Goal: Task Accomplishment & Management: Manage account settings

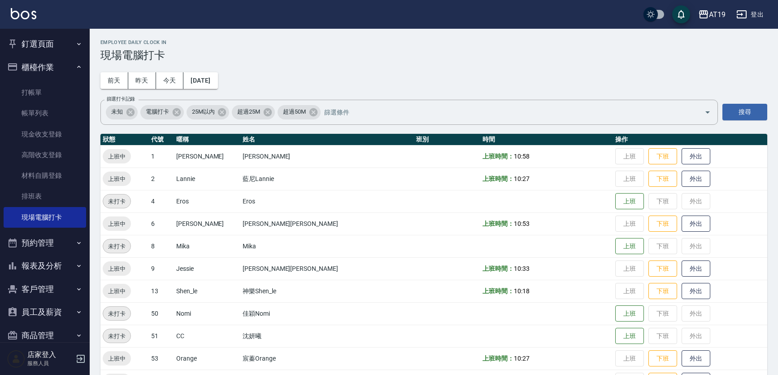
scroll to position [27, 0]
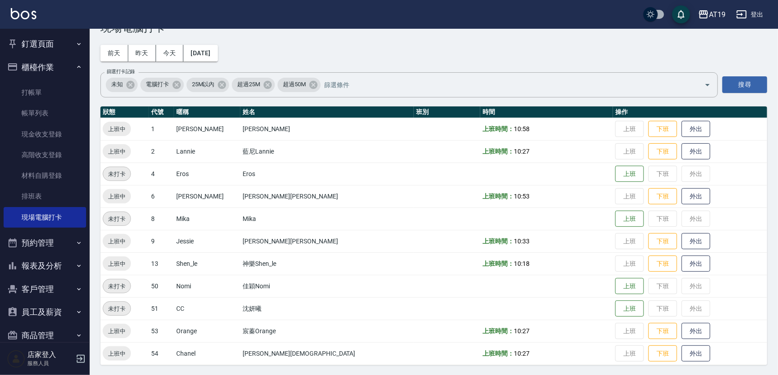
click at [760, 15] on button "登出" at bounding box center [750, 14] width 35 height 17
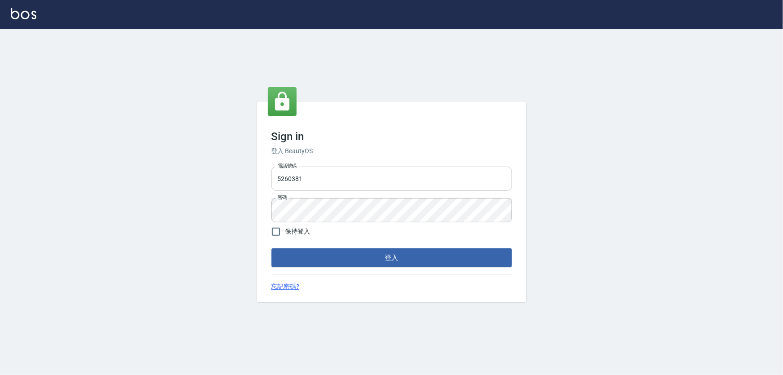
click at [369, 180] on input "5260381" at bounding box center [391, 178] width 240 height 24
type input "0933152029"
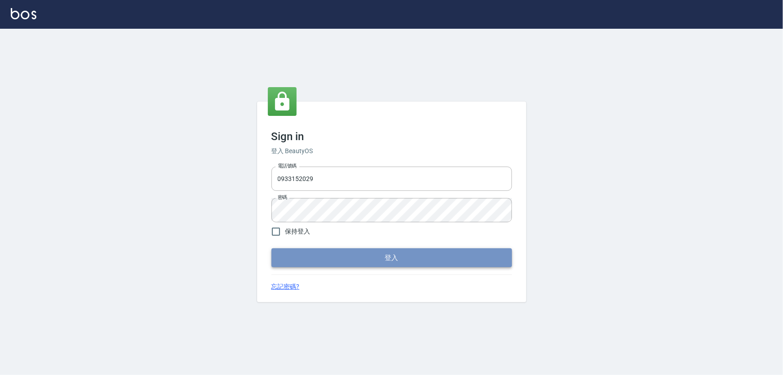
click at [315, 260] on button "登入" at bounding box center [391, 257] width 240 height 19
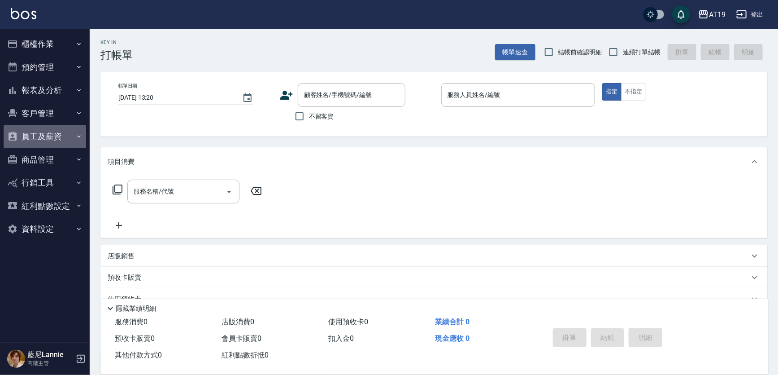
click at [81, 139] on icon "button" at bounding box center [78, 136] width 7 height 7
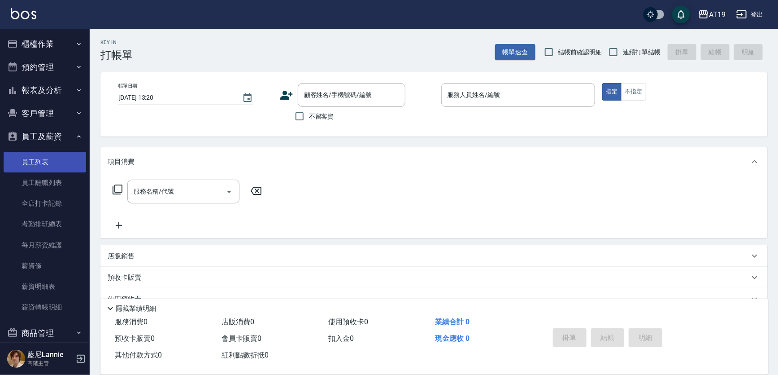
click at [60, 163] on link "員工列表" at bounding box center [45, 162] width 83 height 21
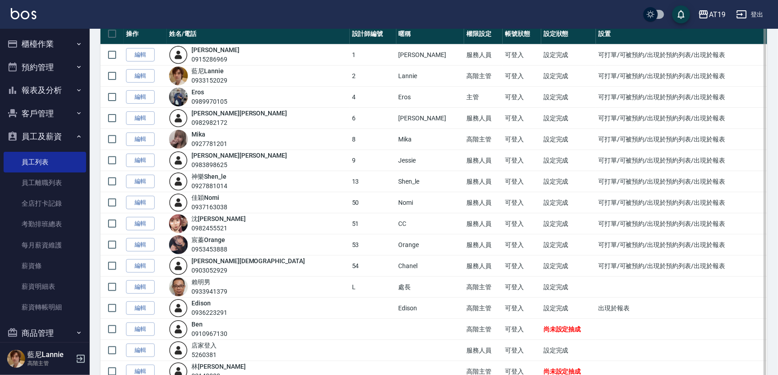
scroll to position [81, 0]
click at [150, 222] on link "編輯" at bounding box center [140, 223] width 29 height 14
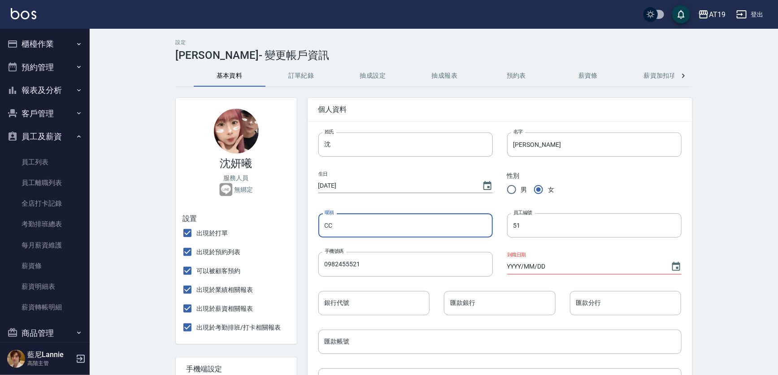
click at [337, 231] on input "CC" at bounding box center [406, 225] width 175 height 24
type input "C"
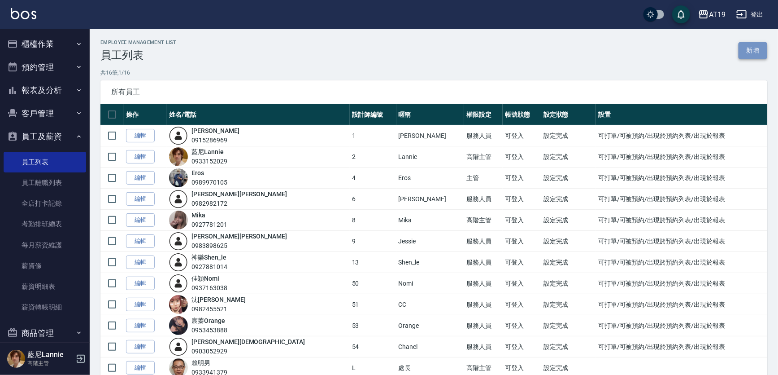
click at [745, 49] on link "新增" at bounding box center [753, 50] width 29 height 17
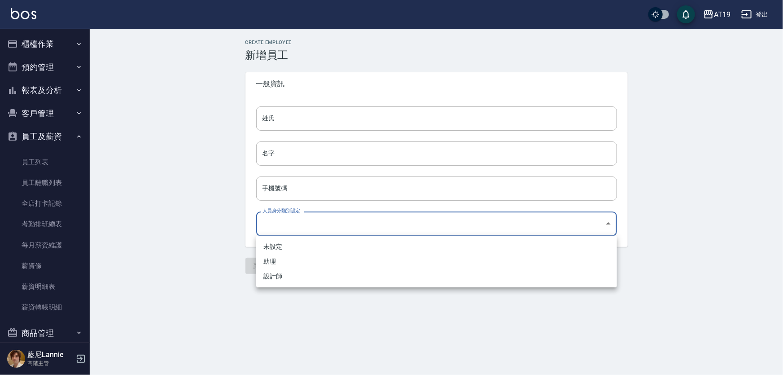
click at [603, 223] on body "AT19 登出 櫃檯作業 打帳單 帳單列表 掛單列表 座位開單 營業儀表板 現金收支登錄 高階收支登錄 材料自購登錄 每日結帳 排班表 現場電腦打卡 掃碼打卡…" at bounding box center [391, 187] width 783 height 375
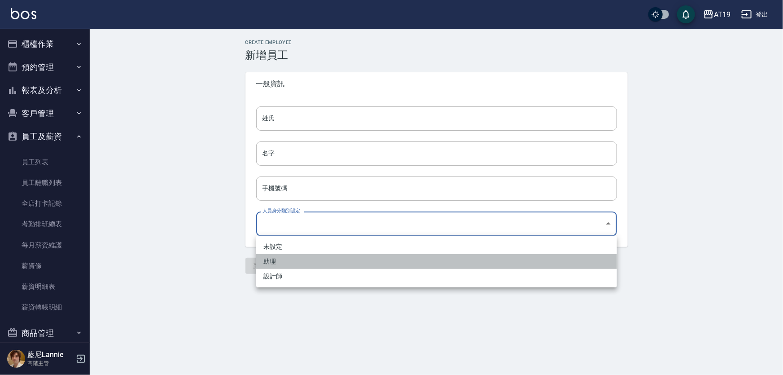
click at [481, 257] on li "助理" at bounding box center [436, 261] width 361 height 15
type input "a59ffe5d-5752-4f19-ac2f-73cfc13561c1"
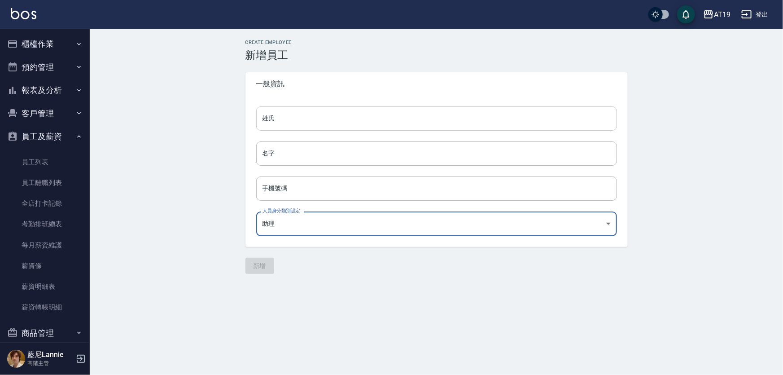
click at [301, 121] on input "姓氏" at bounding box center [436, 118] width 361 height 24
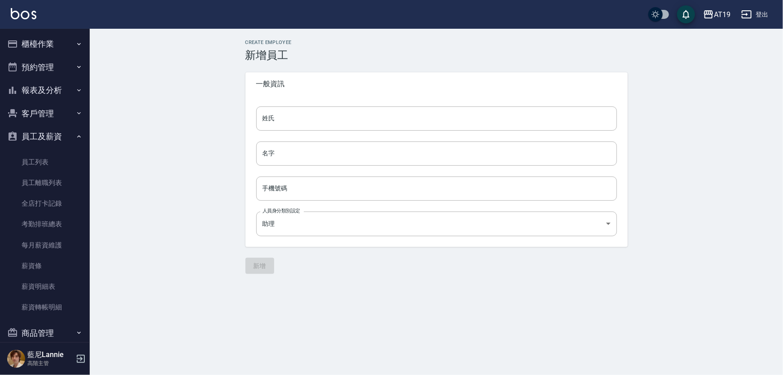
click at [319, 287] on div "Create Employee 新增員工 一般資訊 姓氏 姓氏 名字 名字 手機號碼 手機號碼 人員身分類別設定 助理 a59ffe5d-5752-4f19-…" at bounding box center [391, 187] width 783 height 375
click at [292, 122] on input "姓氏" at bounding box center [436, 118] width 361 height 24
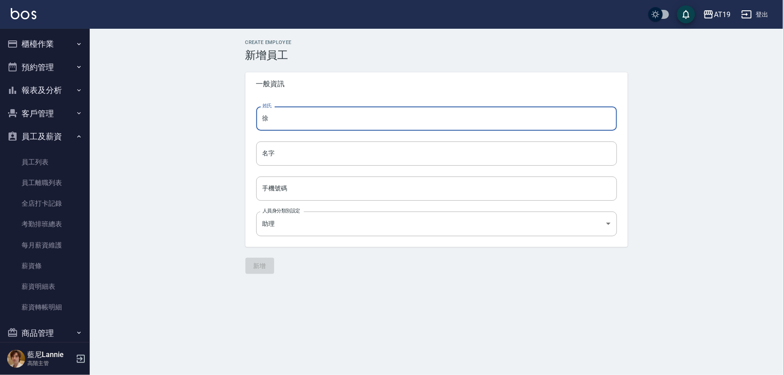
type input "徐"
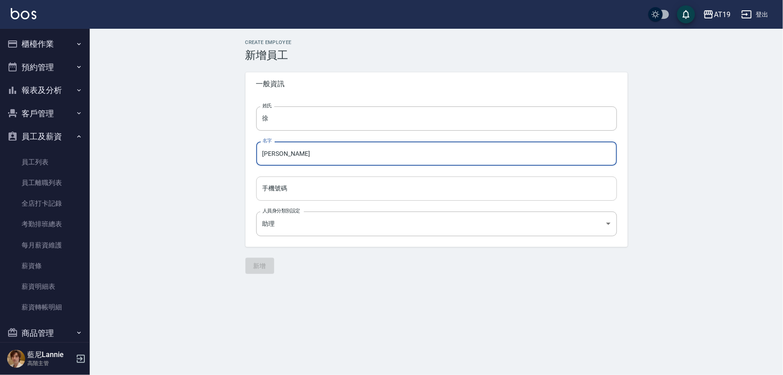
type input "宸熙"
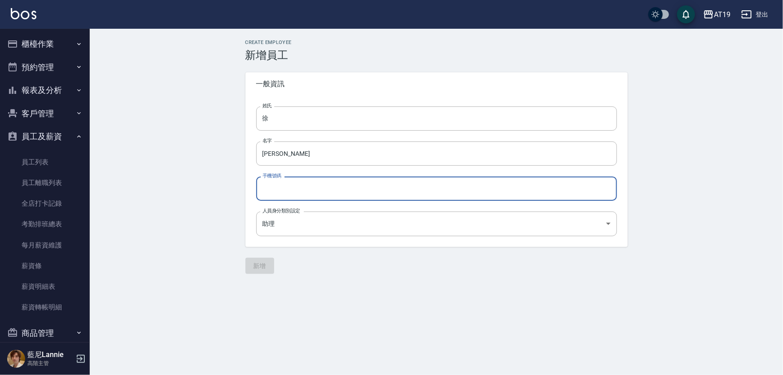
click at [290, 181] on input "手機號碼" at bounding box center [436, 188] width 361 height 24
type input "0985360021"
click at [368, 287] on div "Create Employee 新增員工 一般資訊 姓氏 徐 姓氏 名字 宸熙 名字 手機號碼 0985360021 手機號碼 人員身分類別設定 助理 a59…" at bounding box center [391, 187] width 783 height 375
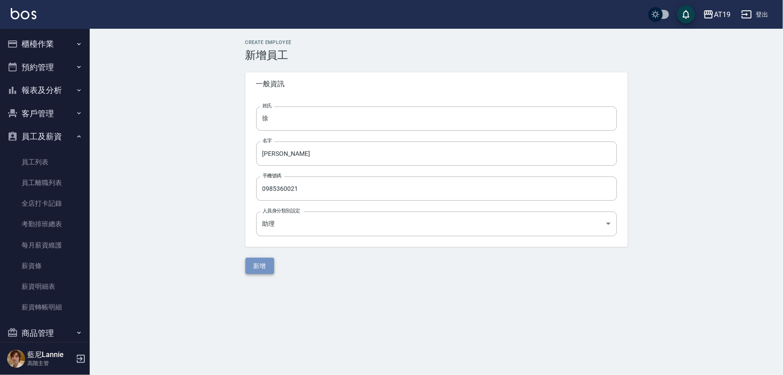
click at [270, 266] on button "新增" at bounding box center [259, 265] width 29 height 17
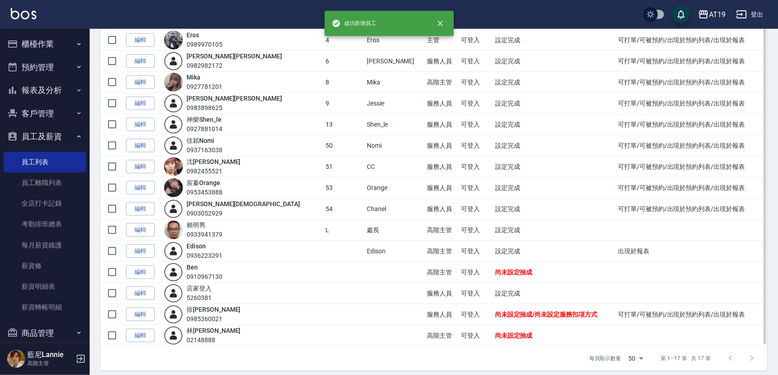
scroll to position [143, 0]
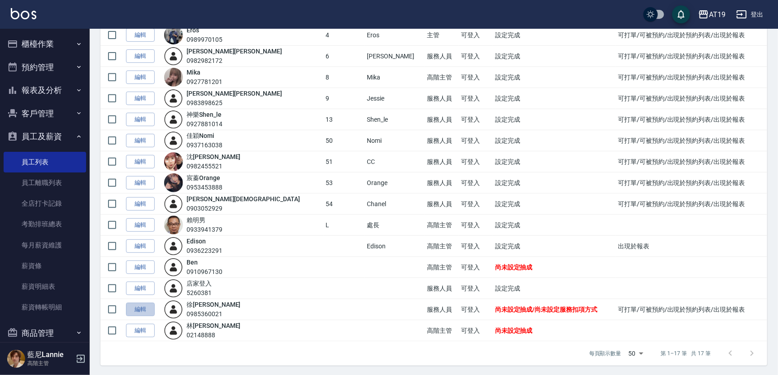
click at [133, 310] on link "編輯" at bounding box center [140, 309] width 29 height 14
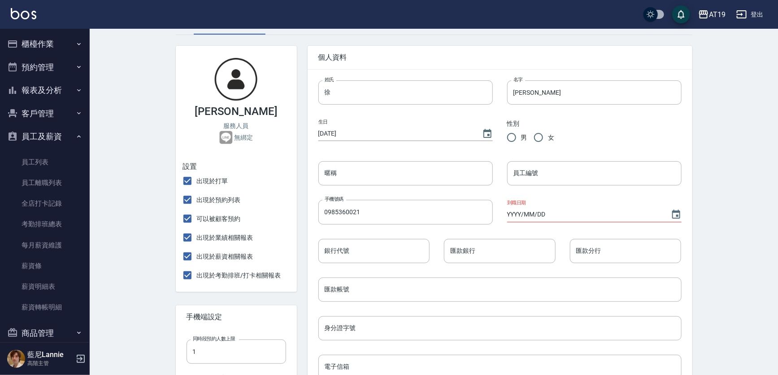
scroll to position [40, 0]
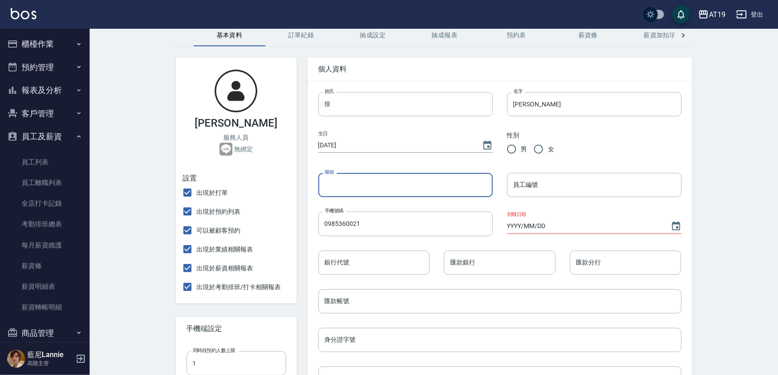
click at [358, 190] on input "暱稱" at bounding box center [406, 185] width 175 height 24
type input "ㄏ"
type input "c"
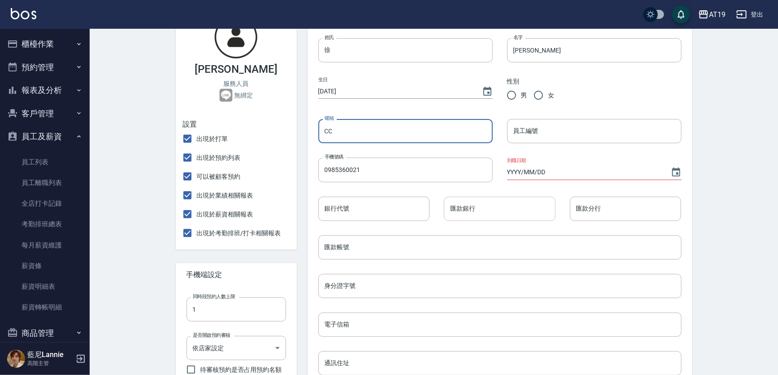
scroll to position [81, 0]
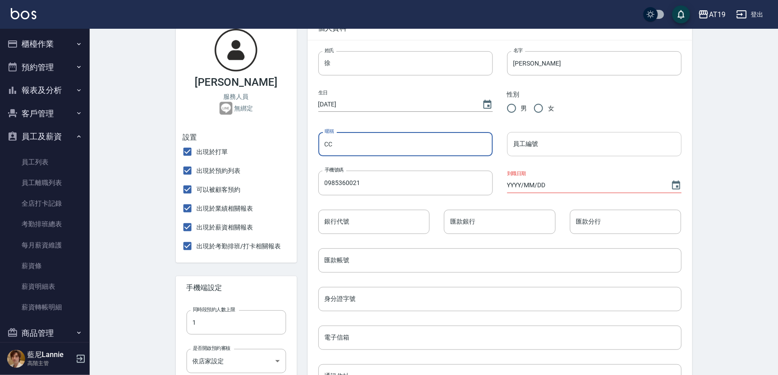
type input "CC"
click at [572, 149] on input "員工編號" at bounding box center [594, 144] width 175 height 24
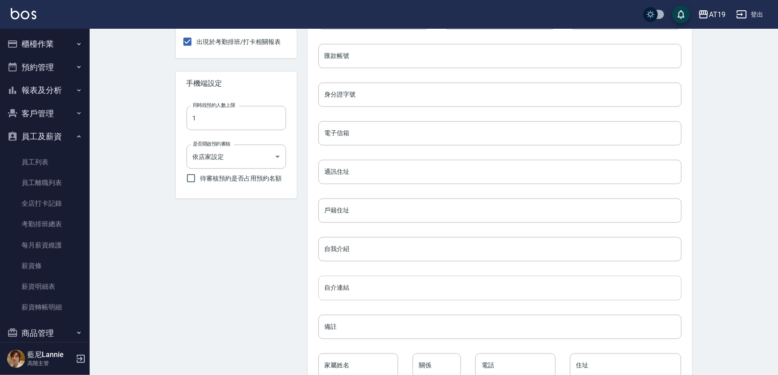
scroll to position [326, 0]
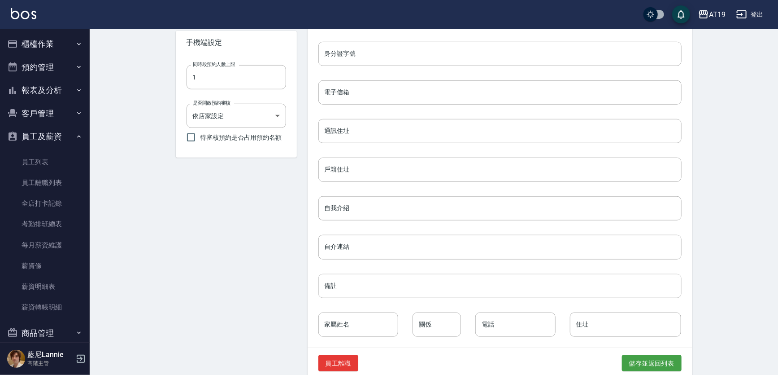
type input "60"
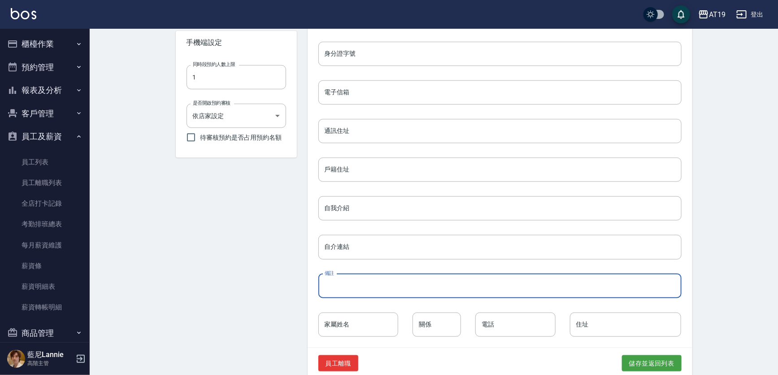
click at [411, 288] on input "備註" at bounding box center [500, 286] width 363 height 24
click at [349, 286] on input "2025/02/19入職" at bounding box center [500, 286] width 363 height 24
click at [354, 286] on input "2025/9/19入職" at bounding box center [500, 286] width 363 height 24
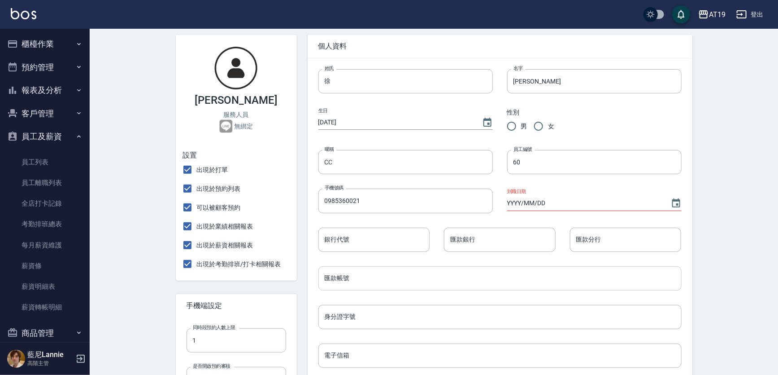
scroll to position [55, 0]
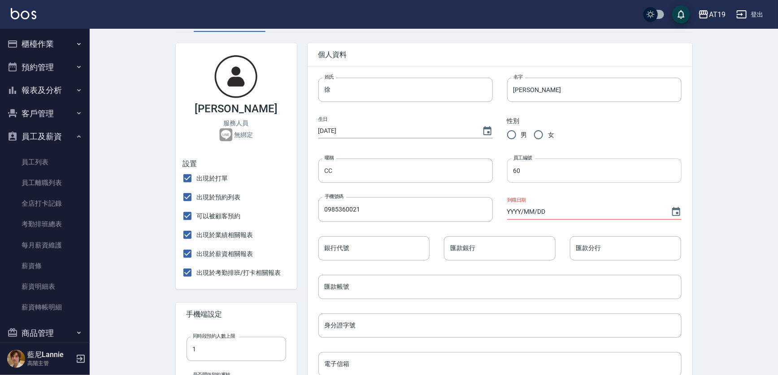
type input "2025/9/6入職"
click at [531, 170] on input "60" at bounding box center [594, 170] width 175 height 24
drag, startPoint x: 531, startPoint y: 170, endPoint x: 510, endPoint y: 171, distance: 21.1
click at [510, 171] on input "60" at bounding box center [594, 170] width 175 height 24
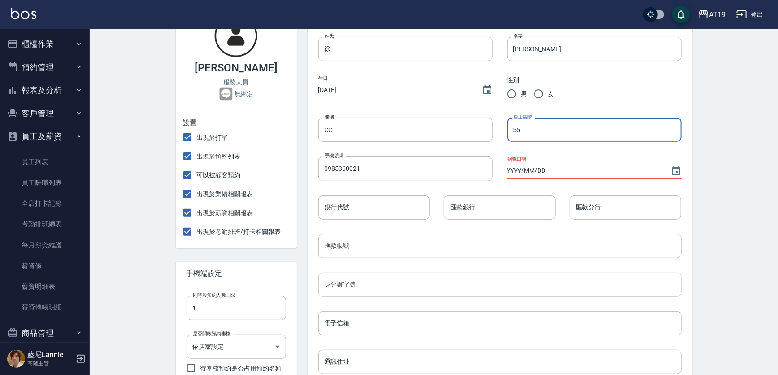
type input "55"
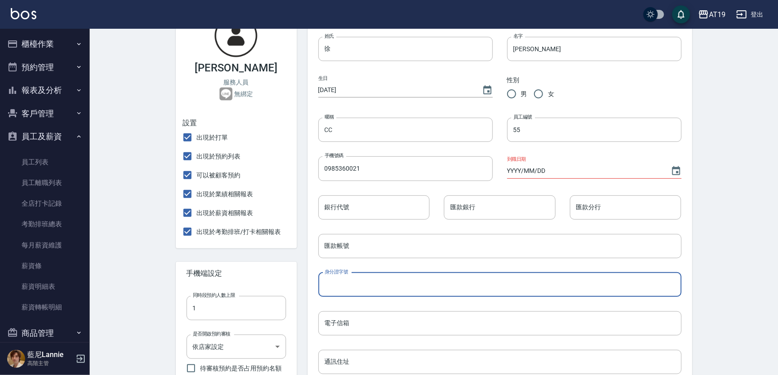
click at [389, 288] on input "身分證字號" at bounding box center [500, 284] width 363 height 24
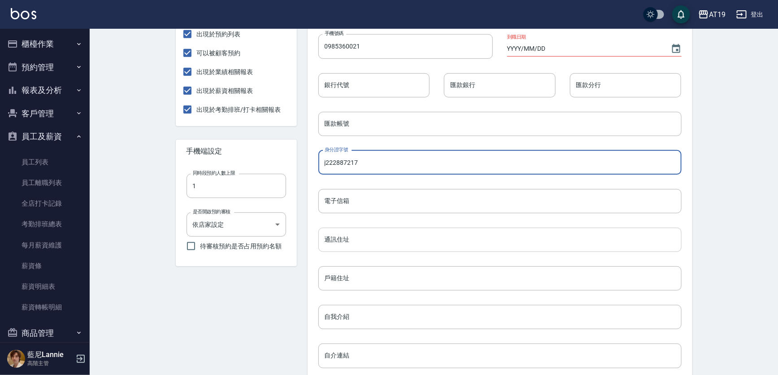
scroll to position [218, 0]
type input "j222887217"
click at [352, 193] on input "電子信箱" at bounding box center [500, 200] width 363 height 24
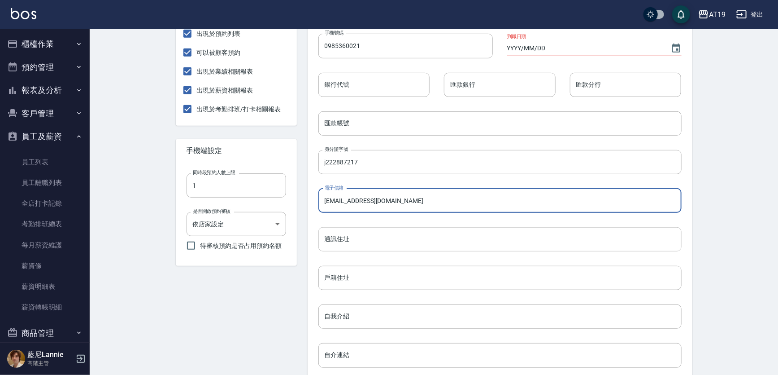
type input "love2265345@kimo.com"
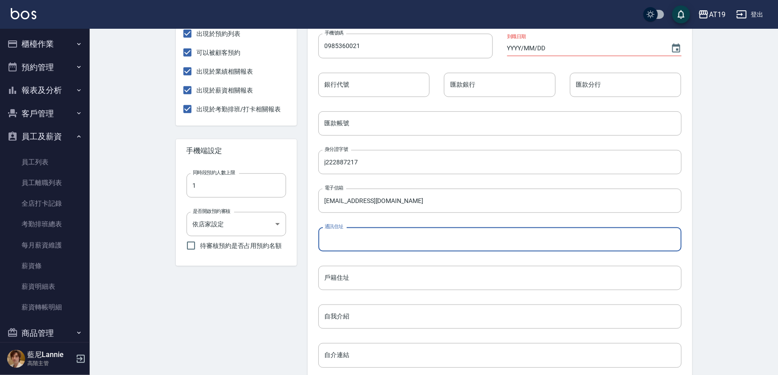
click at [353, 241] on input "通訊住址" at bounding box center [500, 239] width 363 height 24
type input "v"
drag, startPoint x: 426, startPoint y: 240, endPoint x: 315, endPoint y: 239, distance: 110.8
click at [315, 239] on div "通訊住址 新竹市東區南大路550巷42號2樓 通訊住址" at bounding box center [493, 232] width 378 height 39
type input "新竹市東區南大路550巷42號2樓"
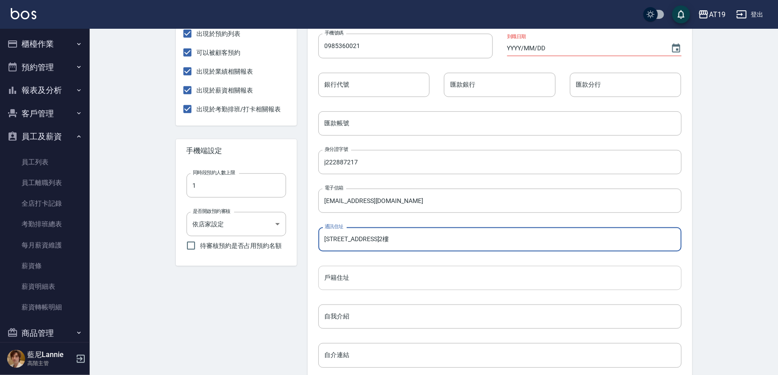
click at [368, 275] on input "戶籍住址" at bounding box center [500, 278] width 363 height 24
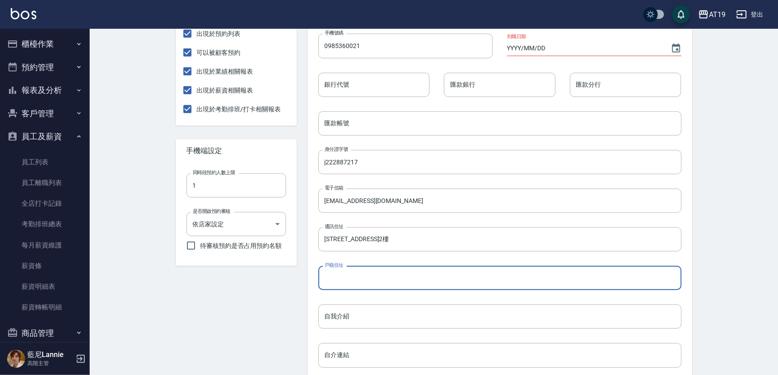
paste input "新竹市東區南大路550巷42號2樓"
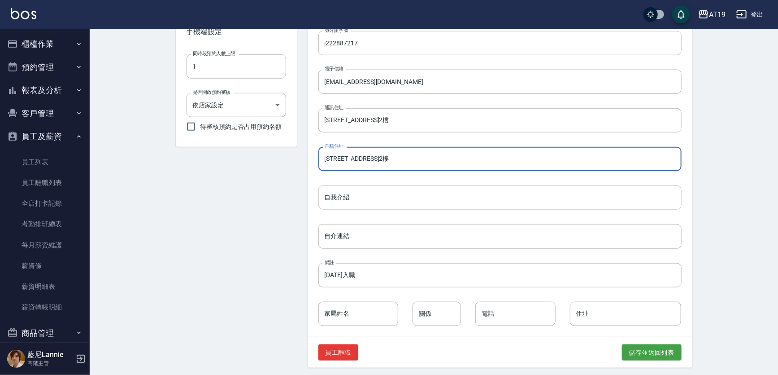
scroll to position [340, 0]
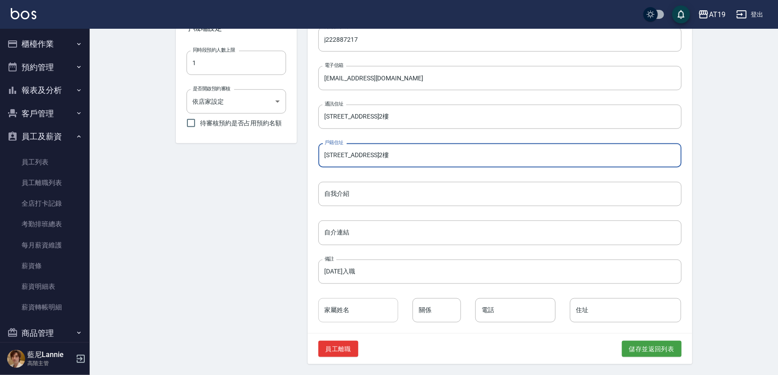
type input "新竹市東區南大路550巷42號2樓"
click at [368, 319] on input "家屬姓名" at bounding box center [359, 310] width 80 height 24
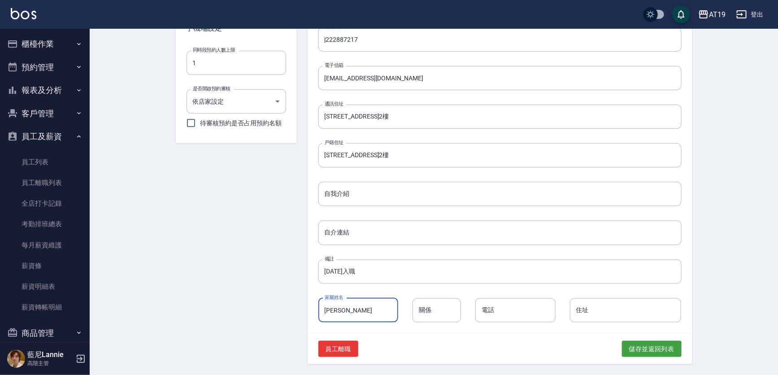
type input "劉育慈"
type input "母女"
type input "0971313121"
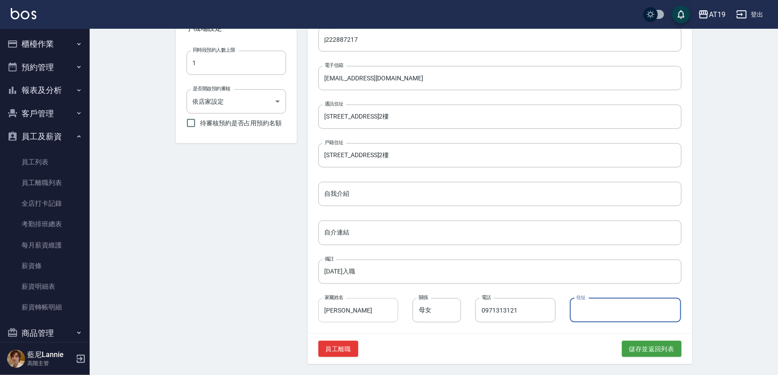
paste input "新竹市東區南大路550巷42號2樓"
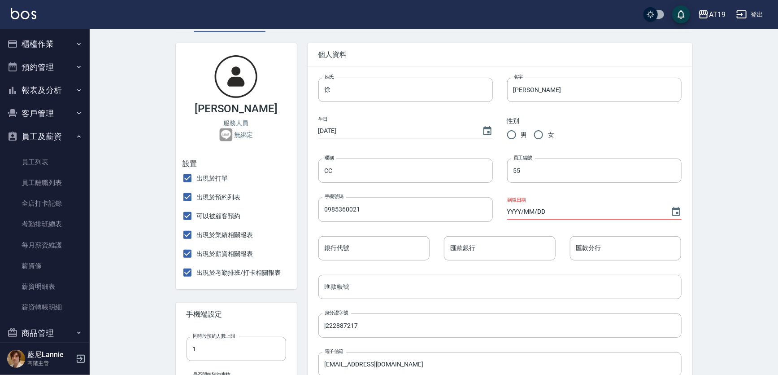
scroll to position [14, 0]
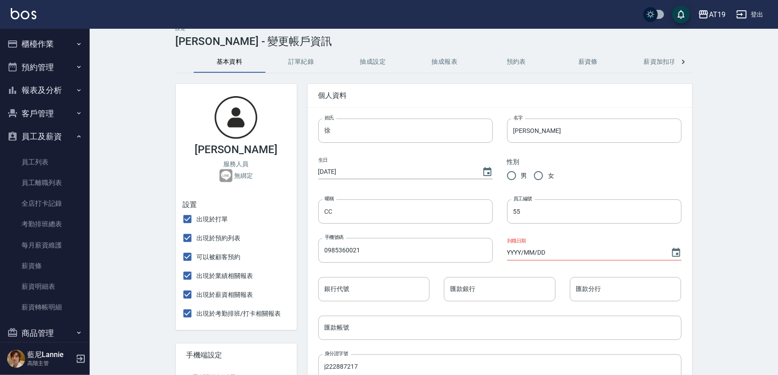
type input "新竹市東區南大路550巷42號2樓"
click at [541, 176] on input "女" at bounding box center [538, 175] width 19 height 19
radio input "true"
click at [332, 174] on input "1970/01/01" at bounding box center [396, 171] width 155 height 15
type input "1998/09/26"
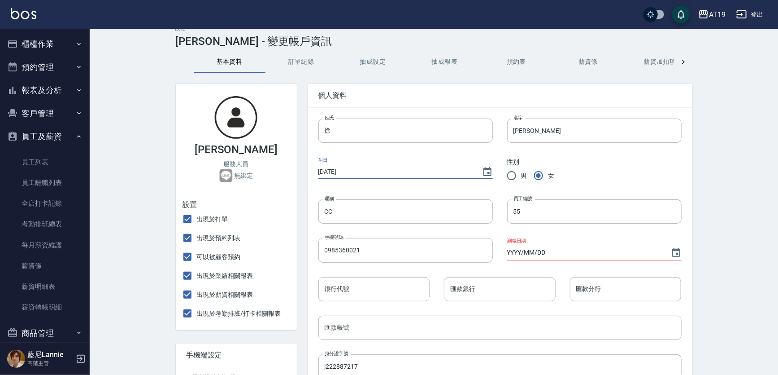
click at [385, 192] on div "暱稱 CC 暱稱" at bounding box center [398, 204] width 189 height 39
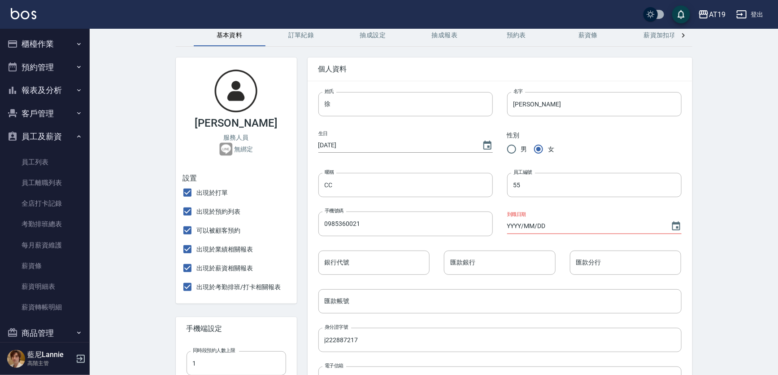
scroll to position [55, 0]
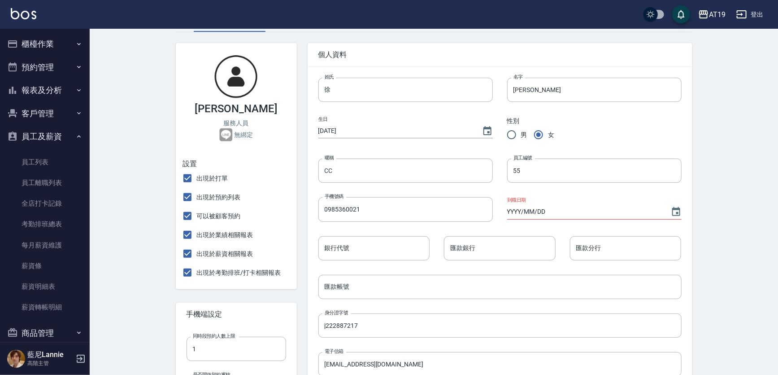
click at [512, 214] on input "YYYY/MM/DD" at bounding box center [584, 211] width 155 height 15
click at [525, 253] on div "姓氏 徐 姓氏 名字 宸熙 名字 生日 1998/09/26 性別 男 女 暱稱 CC 暱稱 員工編號 55 員工編號 手機號碼 0985360021 手機號…" at bounding box center [493, 335] width 378 height 545
type input "2025/09/06"
click at [539, 227] on div "匯款銀行 匯款銀行" at bounding box center [493, 241] width 126 height 39
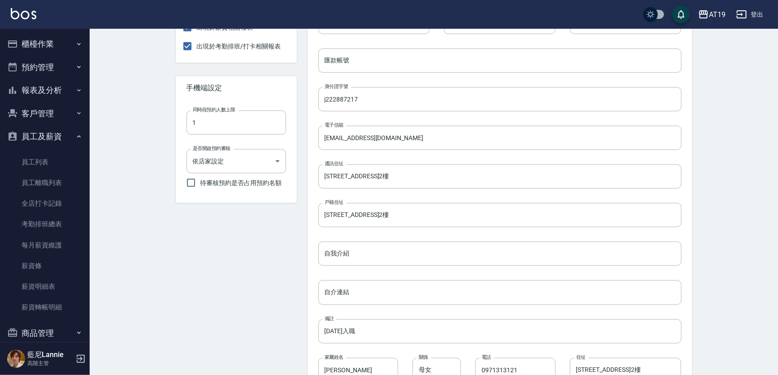
scroll to position [340, 0]
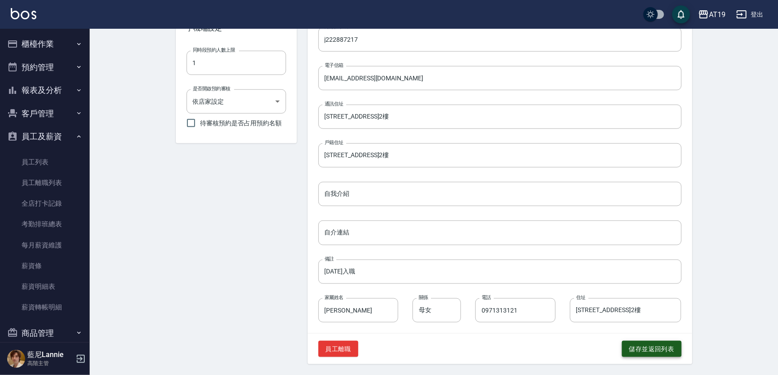
click at [652, 350] on button "儲存並返回列表" at bounding box center [652, 348] width 60 height 17
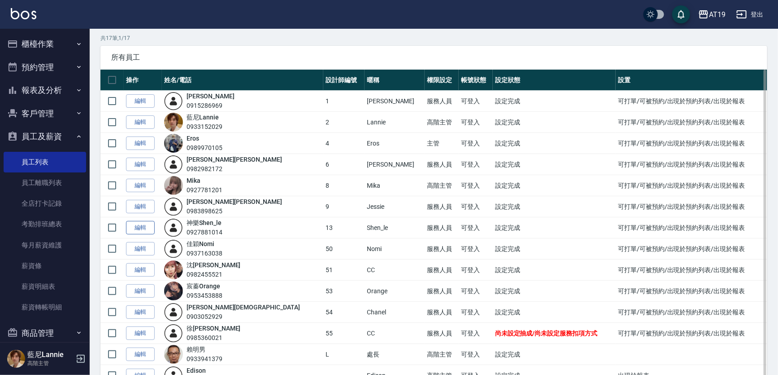
scroll to position [40, 0]
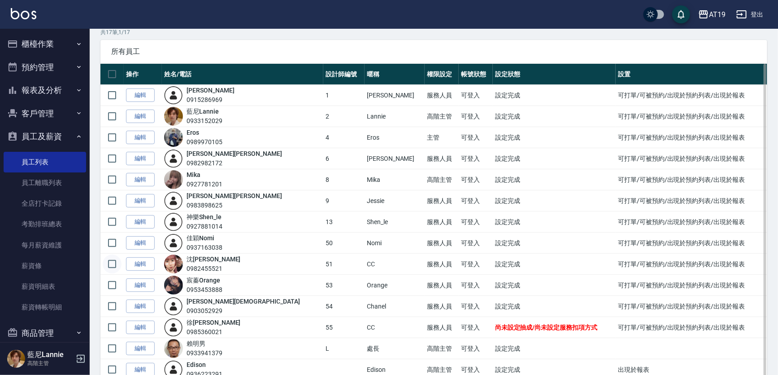
click at [110, 261] on input "checkbox" at bounding box center [112, 263] width 19 height 19
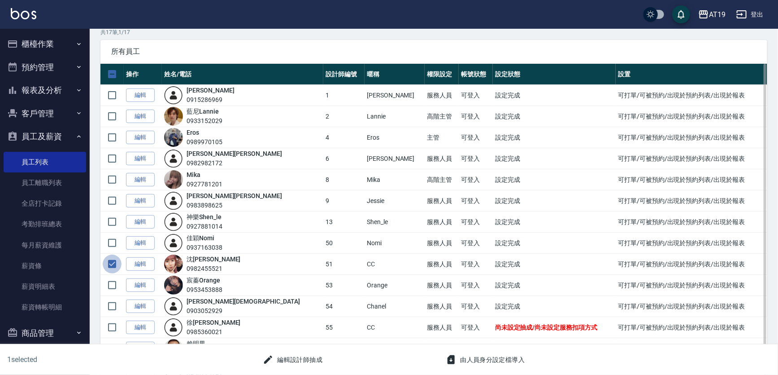
click at [111, 263] on input "checkbox" at bounding box center [112, 263] width 19 height 19
checkbox input "false"
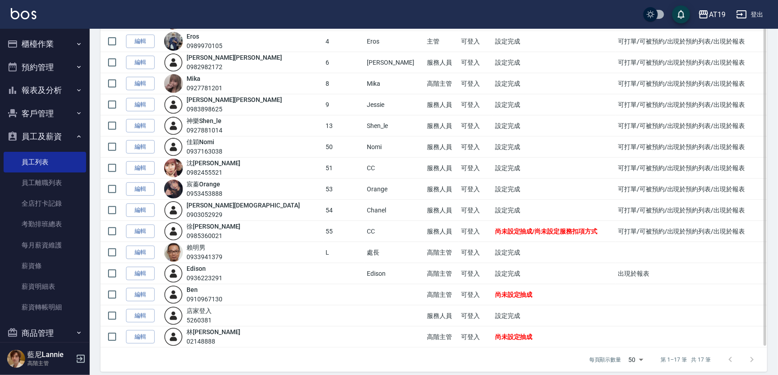
scroll to position [143, 0]
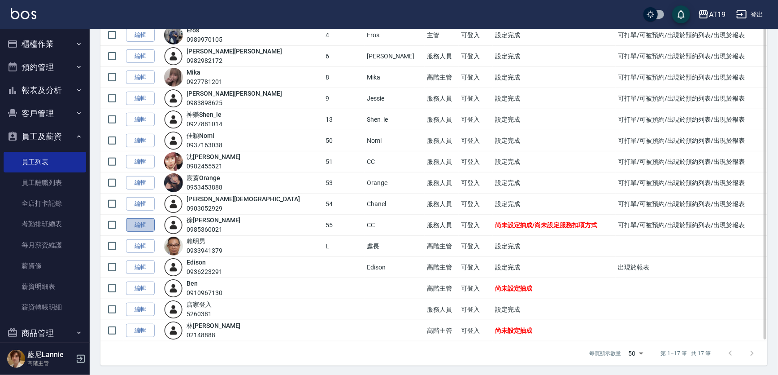
click at [142, 226] on link "編輯" at bounding box center [140, 225] width 29 height 14
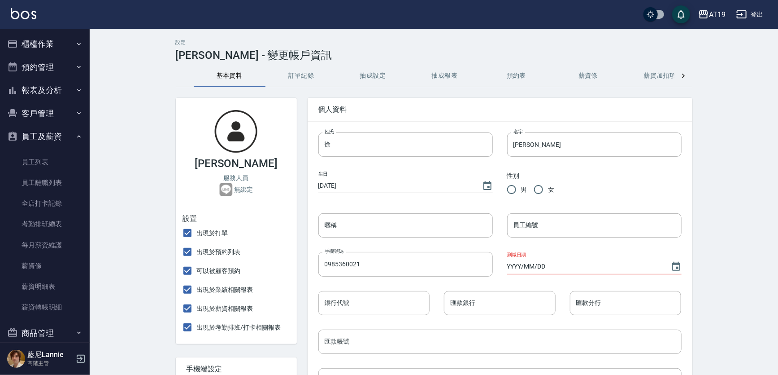
type input "1998/09/26"
radio input "true"
type input "CC"
type input "55"
type input "2025/09/06"
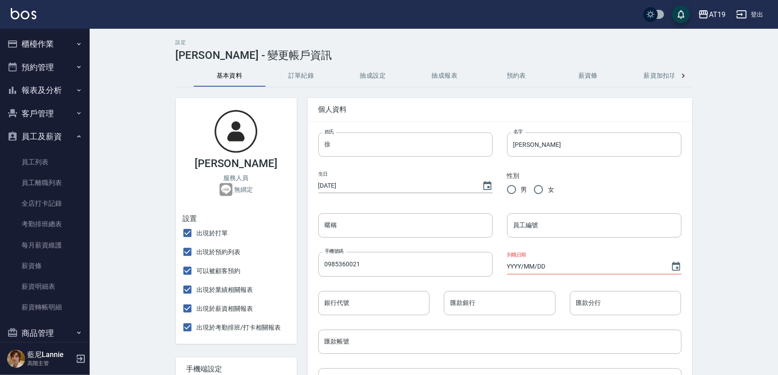
type input "j222887217"
type input "love2265345@kimo.com"
type input "新竹市東區南大路550巷42號2樓"
type input "2025/9/6入職"
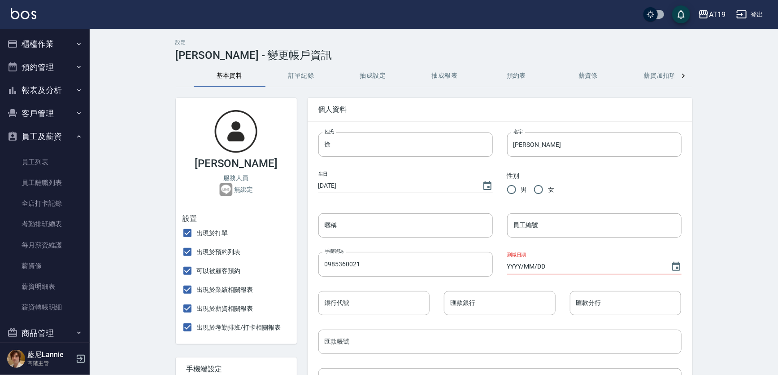
type input "劉育慈"
type input "母女"
type input "0971313121"
type input "新竹市東區南大路550巷42號2樓"
click at [293, 75] on button "訂單紀錄" at bounding box center [302, 76] width 72 height 22
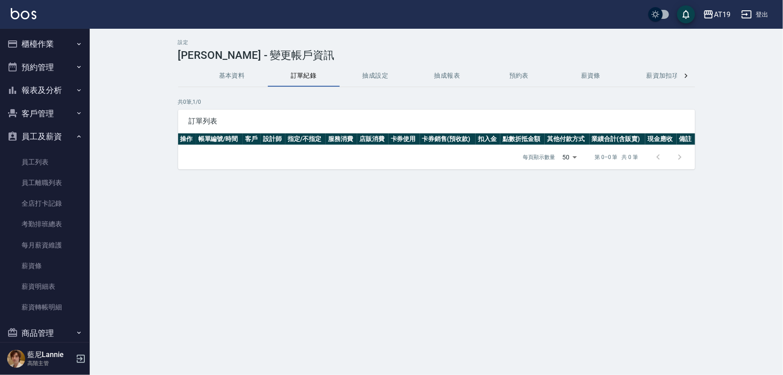
click at [368, 71] on button "抽成設定" at bounding box center [376, 76] width 72 height 22
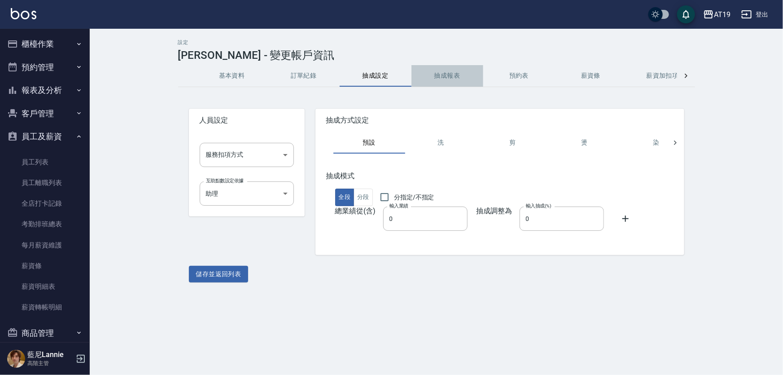
click at [448, 73] on button "抽成報表" at bounding box center [447, 76] width 72 height 22
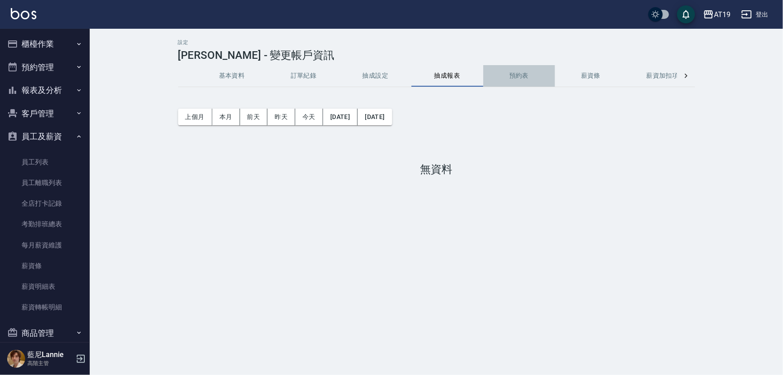
click at [506, 74] on button "預約表" at bounding box center [519, 76] width 72 height 22
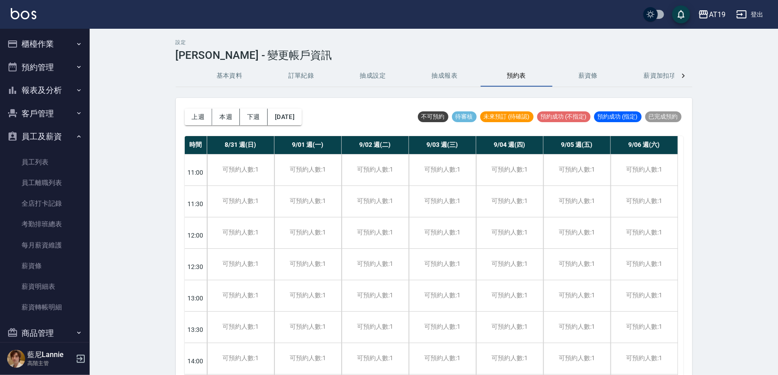
click at [578, 73] on button "薪資條" at bounding box center [589, 76] width 72 height 22
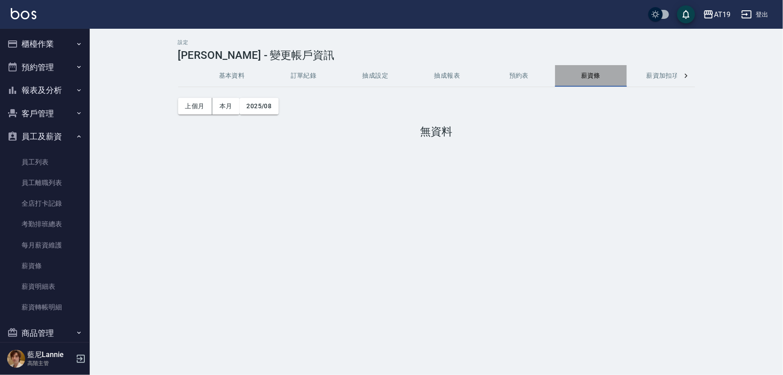
click at [581, 78] on button "薪資條" at bounding box center [591, 76] width 72 height 22
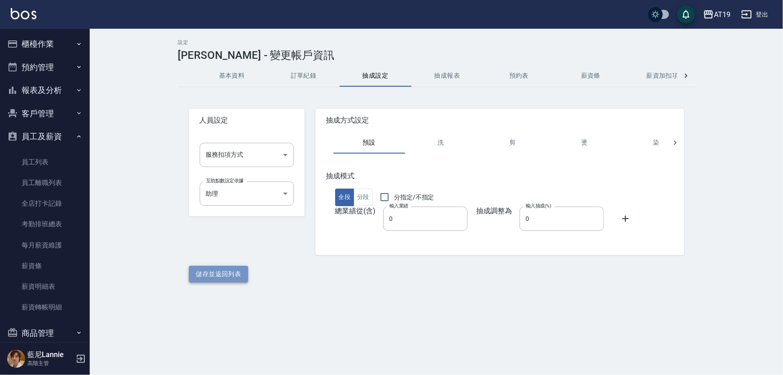
click at [228, 270] on button "儲存並返回列表" at bounding box center [219, 274] width 60 height 17
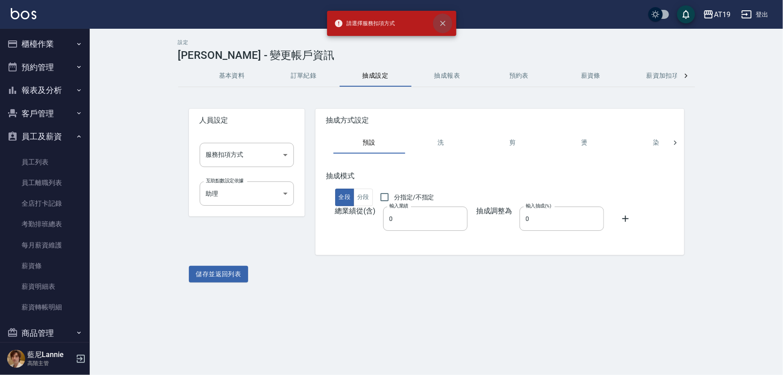
click at [443, 23] on icon "close" at bounding box center [442, 23] width 9 height 9
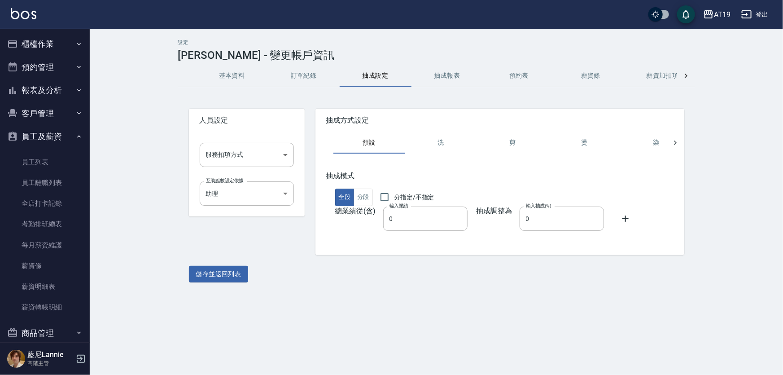
click at [225, 74] on button "基本資料" at bounding box center [232, 76] width 72 height 22
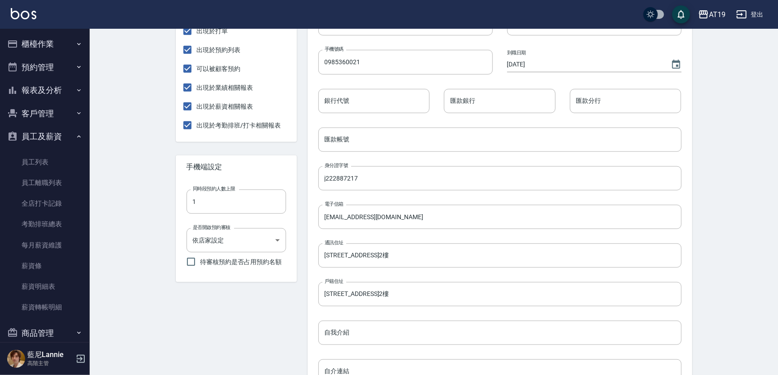
scroll to position [204, 0]
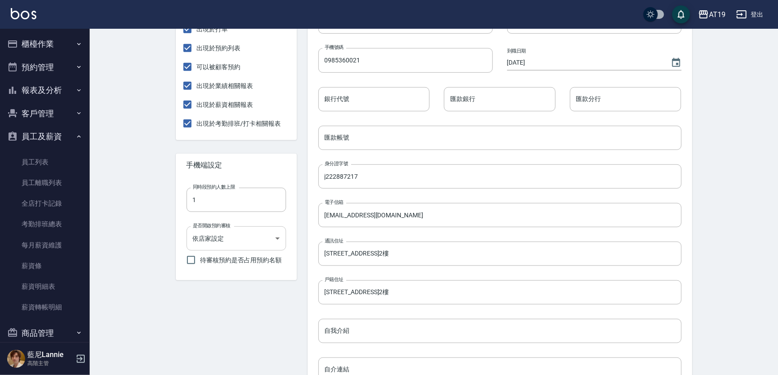
click at [274, 240] on body "AT19 登出 櫃檯作業 打帳單 帳單列表 掛單列表 座位開單 營業儀表板 現金收支登錄 高階收支登錄 材料自購登錄 每日結帳 排班表 現場電腦打卡 掃碼打卡…" at bounding box center [389, 153] width 778 height 715
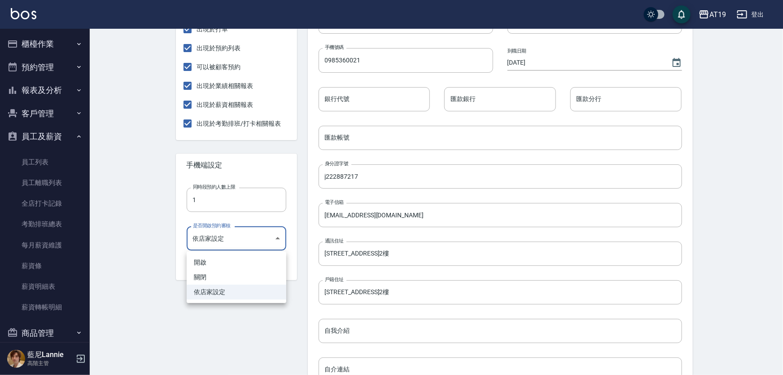
click at [146, 234] on div at bounding box center [391, 187] width 783 height 375
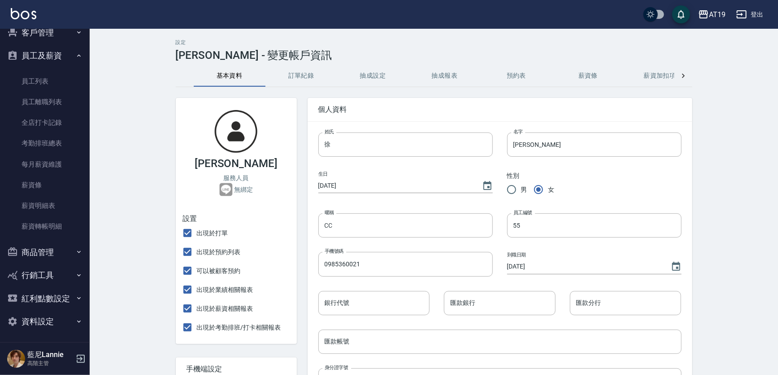
scroll to position [82, 0]
click at [56, 79] on link "員工列表" at bounding box center [45, 80] width 83 height 21
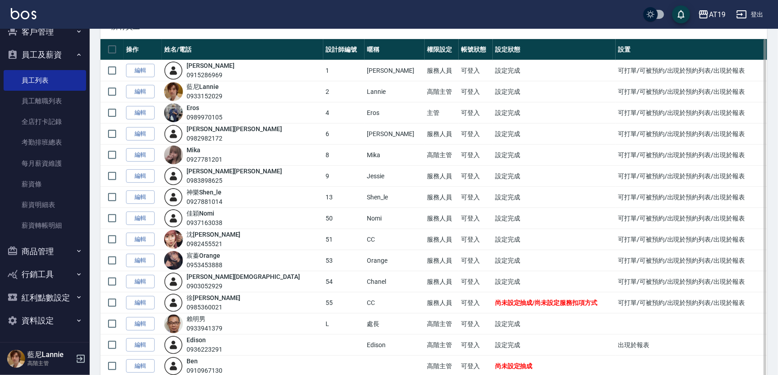
scroll to position [122, 0]
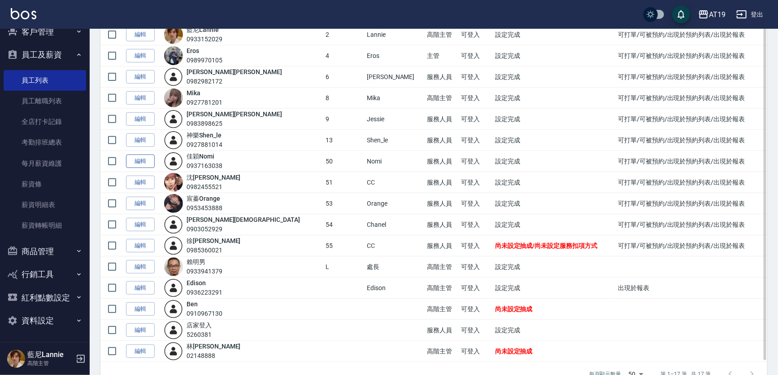
click at [148, 162] on link "編輯" at bounding box center [140, 161] width 29 height 14
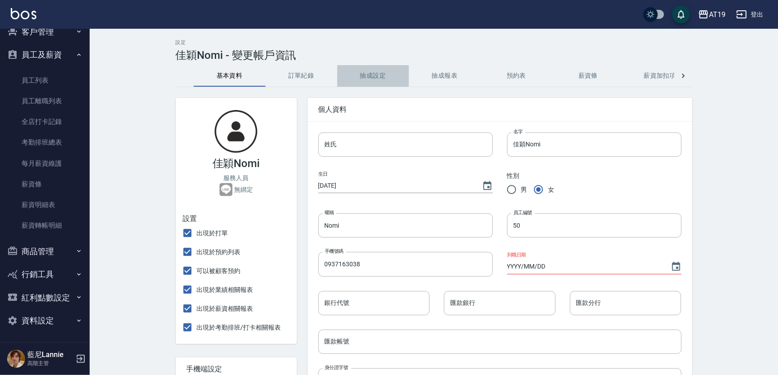
click at [368, 74] on button "抽成設定" at bounding box center [373, 76] width 72 height 22
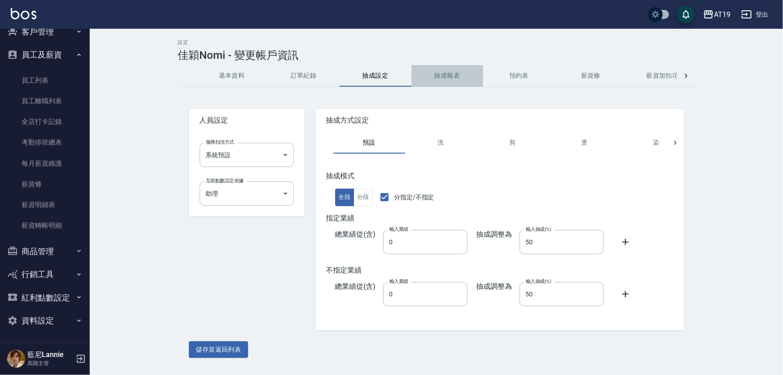
click at [440, 79] on button "抽成報表" at bounding box center [447, 76] width 72 height 22
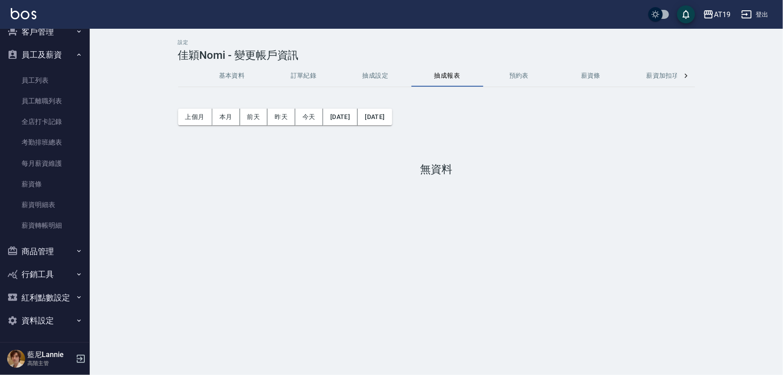
drag, startPoint x: 387, startPoint y: 74, endPoint x: 333, endPoint y: 89, distance: 56.3
click at [381, 77] on button "抽成設定" at bounding box center [376, 76] width 72 height 22
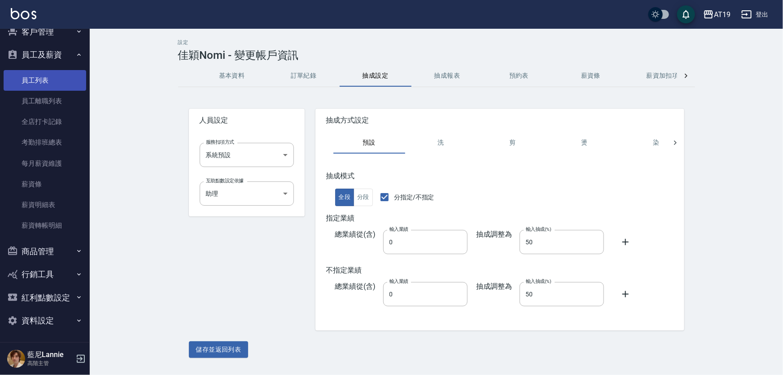
click at [50, 83] on link "員工列表" at bounding box center [45, 80] width 83 height 21
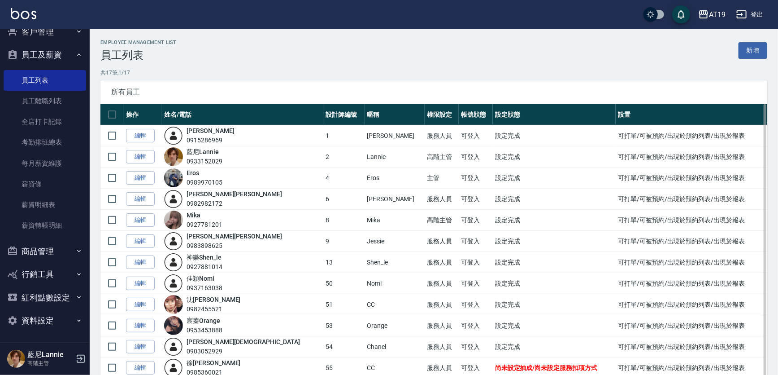
scroll to position [40, 0]
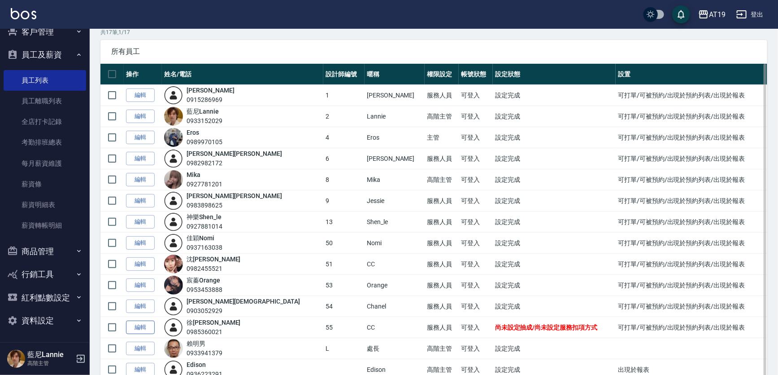
click at [144, 327] on link "編輯" at bounding box center [140, 327] width 29 height 14
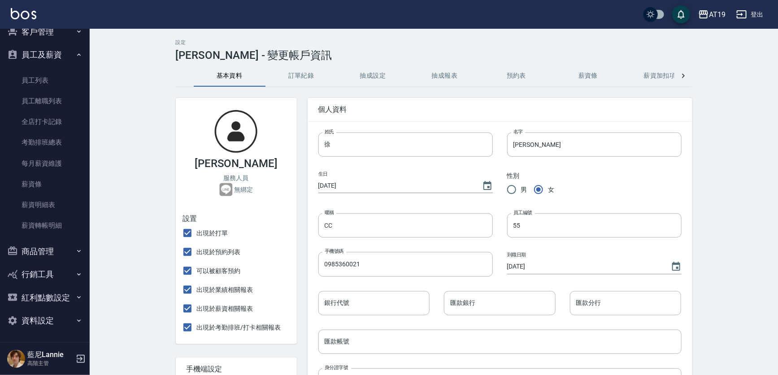
click at [385, 74] on button "抽成設定" at bounding box center [373, 76] width 72 height 22
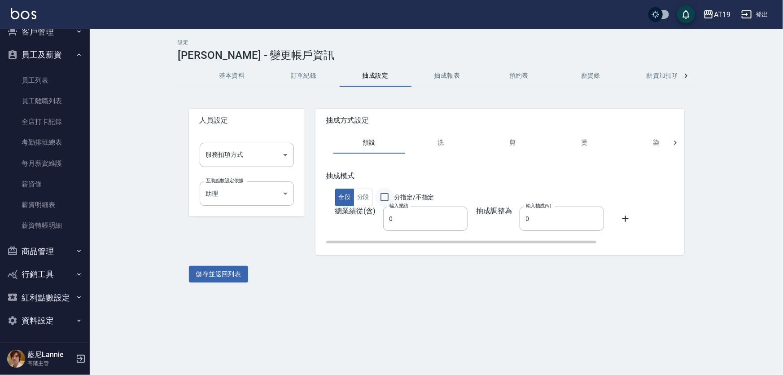
click at [388, 196] on input "分指定/不指定" at bounding box center [384, 197] width 19 height 19
checkbox input "true"
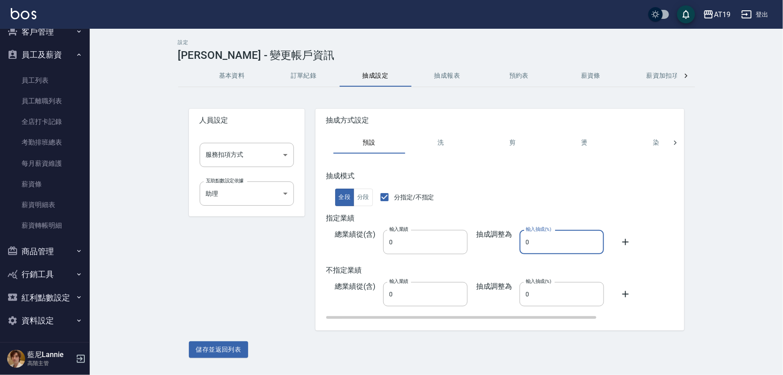
click at [533, 235] on input "0" at bounding box center [561, 242] width 84 height 24
click at [522, 240] on input "0" at bounding box center [561, 242] width 84 height 24
type input "50"
click at [523, 296] on input "0" at bounding box center [561, 294] width 84 height 24
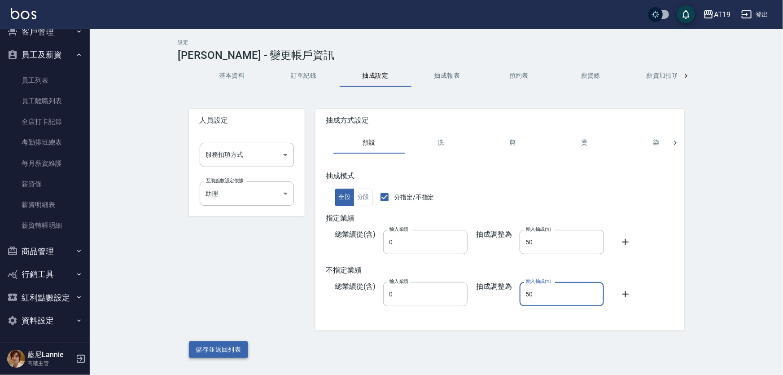
type input "50"
click at [232, 353] on button "儲存並返回列表" at bounding box center [219, 349] width 60 height 17
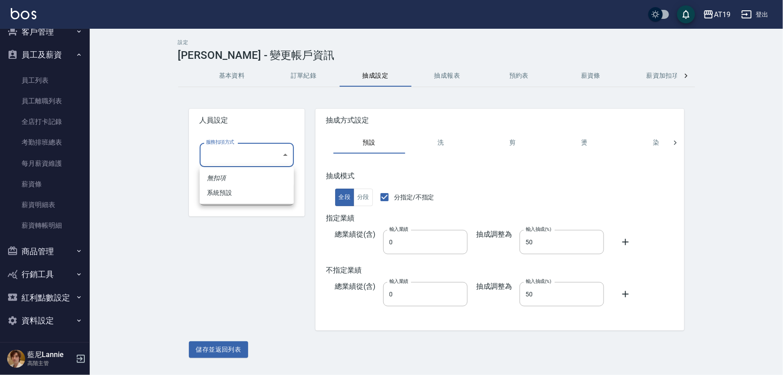
click at [284, 155] on body "AT19 登出 櫃檯作業 打帳單 帳單列表 掛單列表 座位開單 營業儀表板 現金收支登錄 高階收支登錄 材料自購登錄 每日結帳 排班表 現場電腦打卡 掃碼打卡…" at bounding box center [391, 187] width 783 height 375
click at [277, 189] on li "系統預設" at bounding box center [247, 192] width 94 height 15
type input "系統預設"
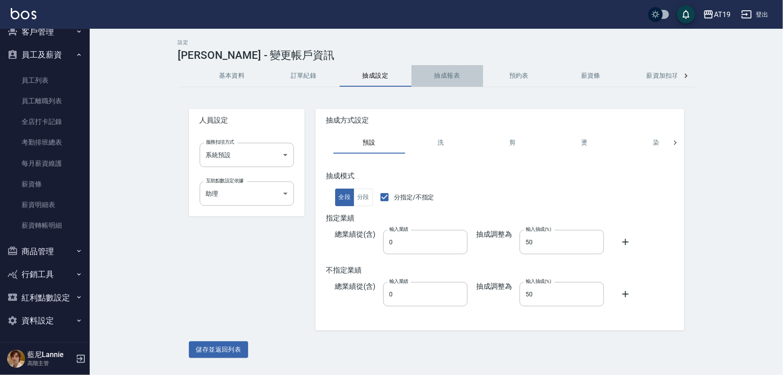
click at [440, 76] on button "抽成報表" at bounding box center [447, 76] width 72 height 22
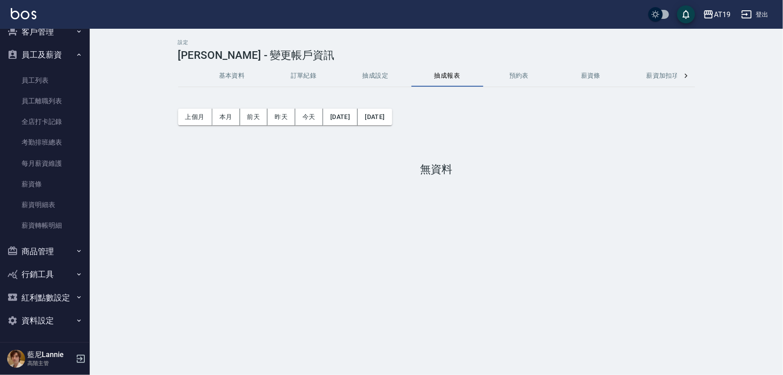
click at [511, 75] on button "預約表" at bounding box center [519, 76] width 72 height 22
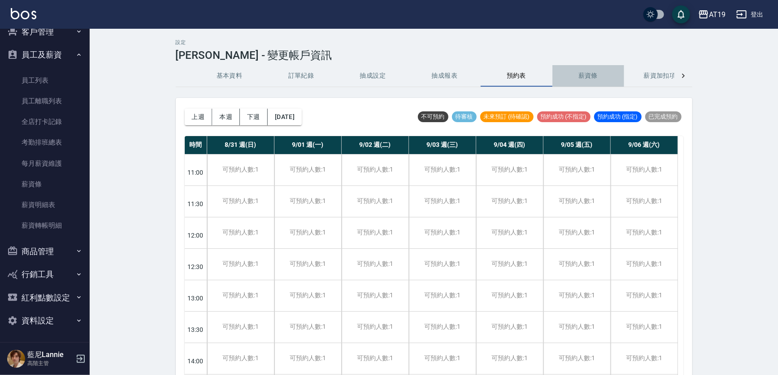
click at [593, 75] on button "薪資條" at bounding box center [589, 76] width 72 height 22
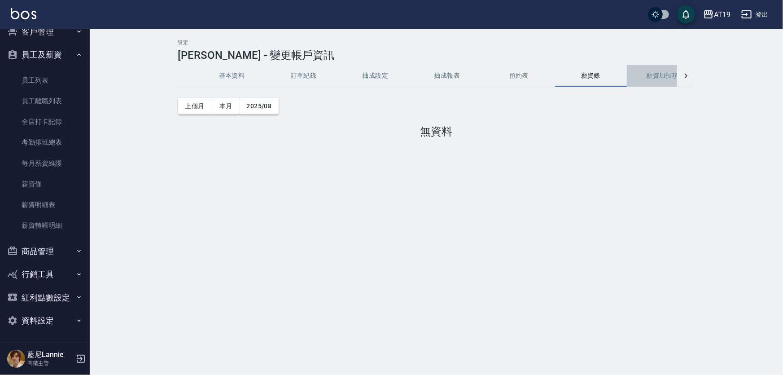
click at [664, 76] on button "薪資加扣項" at bounding box center [663, 76] width 72 height 22
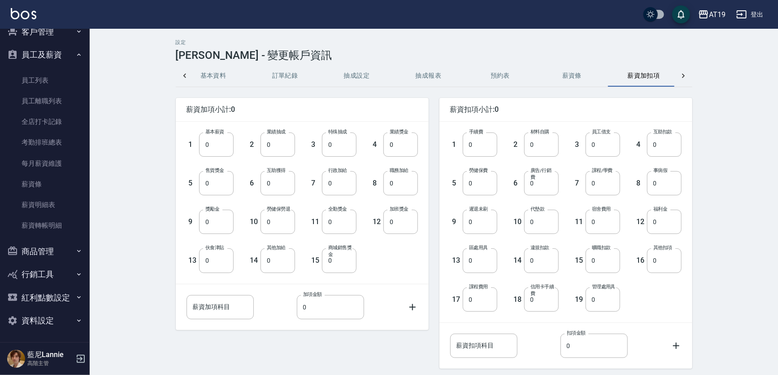
scroll to position [0, 22]
click at [44, 87] on link "員工列表" at bounding box center [45, 80] width 83 height 21
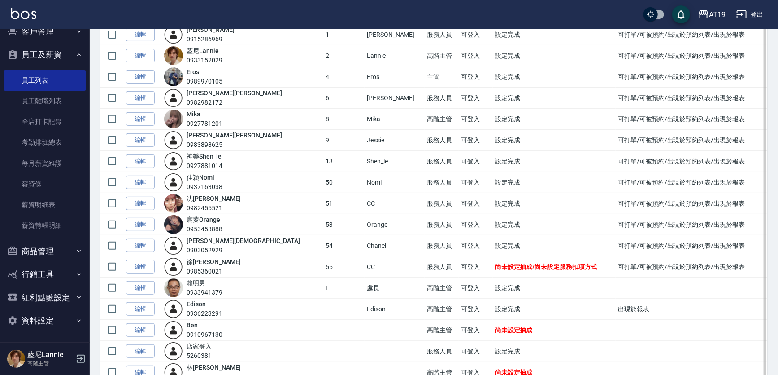
scroll to position [122, 0]
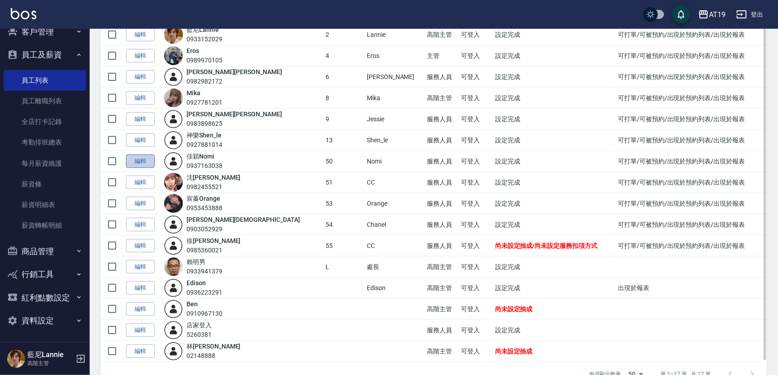
click at [141, 157] on link "編輯" at bounding box center [140, 161] width 29 height 14
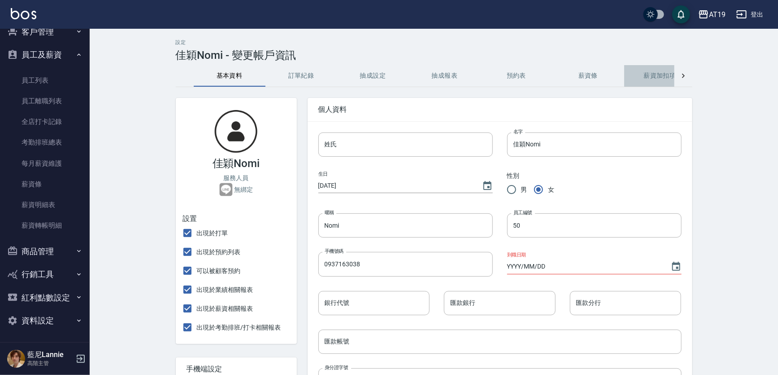
click at [659, 78] on button "薪資加扣項" at bounding box center [660, 76] width 72 height 22
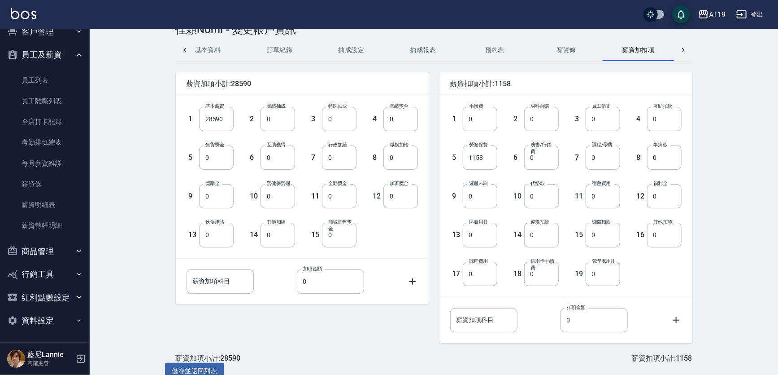
scroll to position [40, 0]
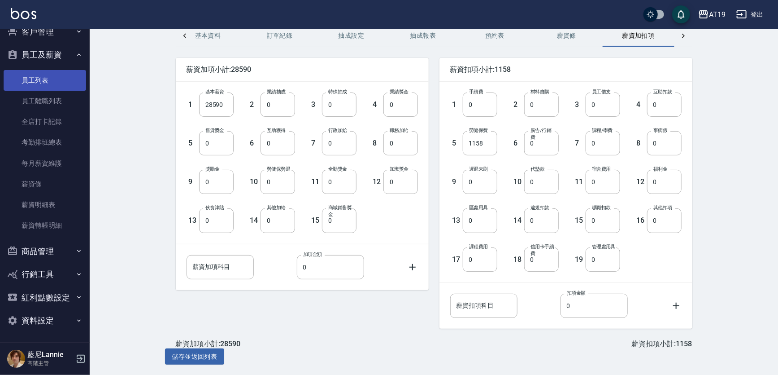
click at [54, 84] on link "員工列表" at bounding box center [45, 80] width 83 height 21
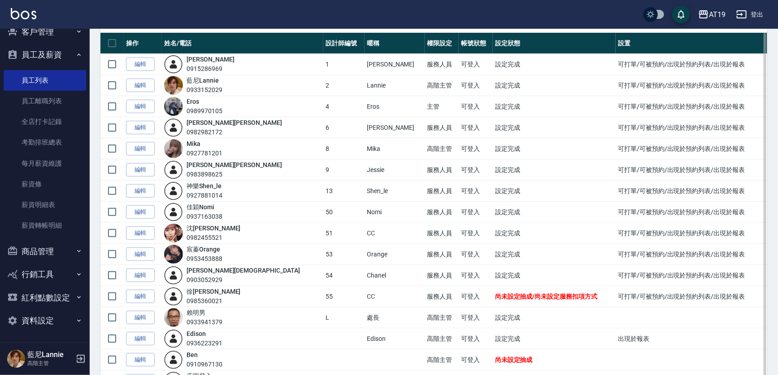
scroll to position [61, 0]
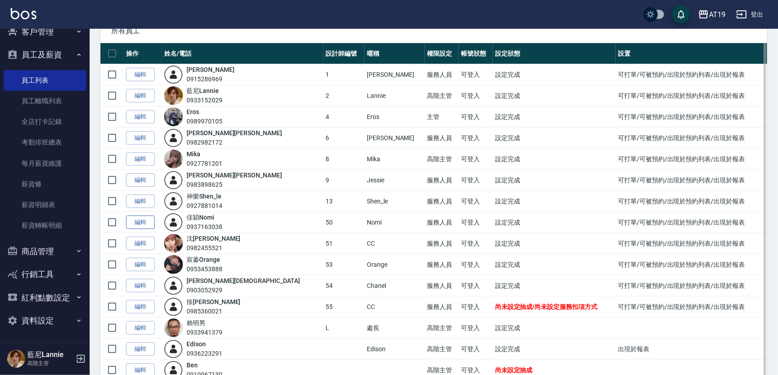
click at [146, 223] on link "編輯" at bounding box center [140, 222] width 29 height 14
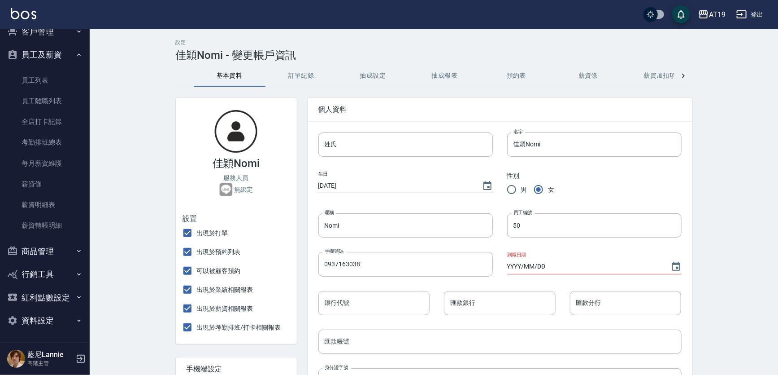
click at [663, 71] on button "薪資加扣項" at bounding box center [660, 76] width 72 height 22
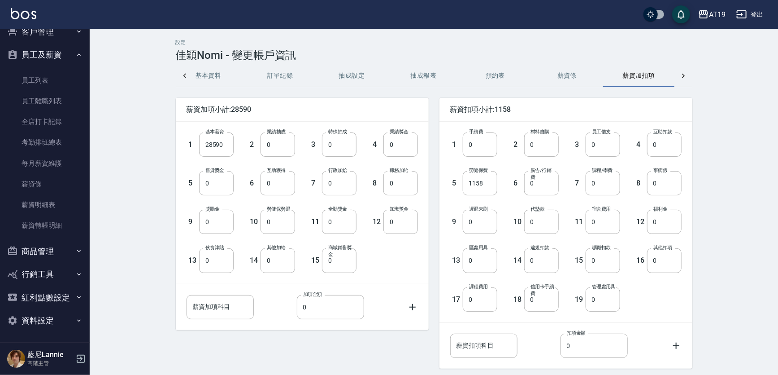
scroll to position [0, 22]
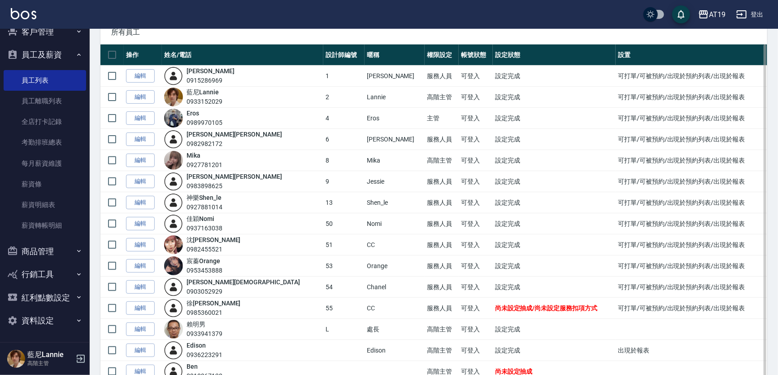
scroll to position [81, 0]
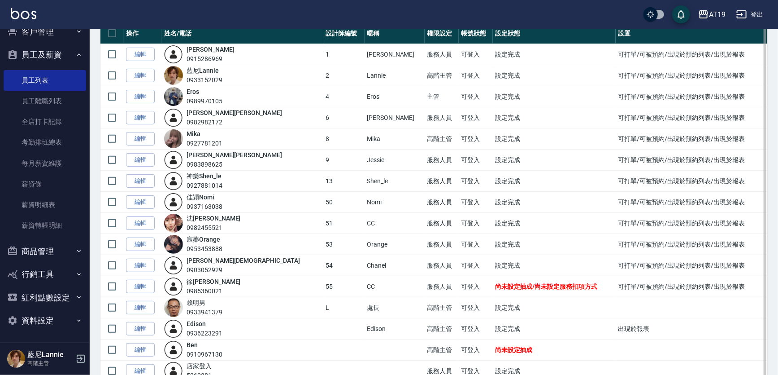
click at [138, 276] on td "編輯" at bounding box center [143, 286] width 38 height 21
click at [138, 282] on link "編輯" at bounding box center [140, 286] width 29 height 14
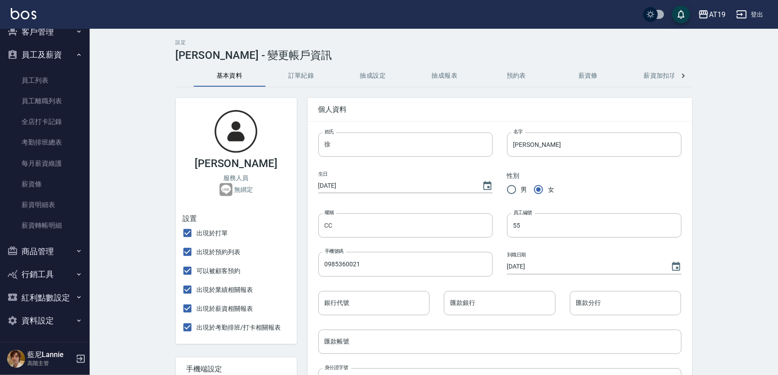
click at [659, 70] on button "薪資加扣項" at bounding box center [660, 76] width 72 height 22
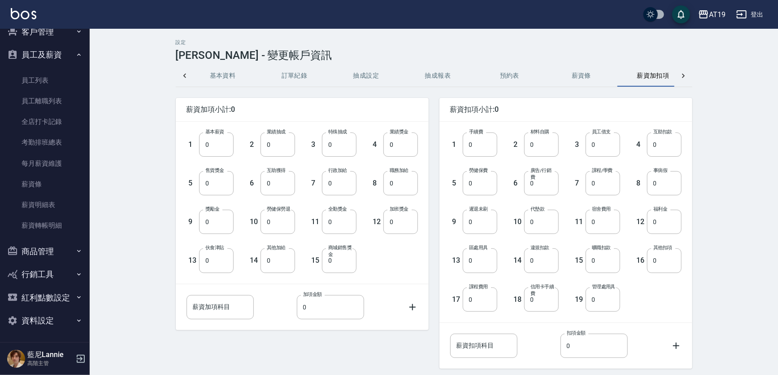
scroll to position [0, 22]
click at [216, 142] on input "0" at bounding box center [216, 144] width 35 height 24
drag, startPoint x: 216, startPoint y: 142, endPoint x: 178, endPoint y: 145, distance: 38.7
click at [178, 145] on div "1 基本薪資 0 基本薪資" at bounding box center [202, 137] width 61 height 39
type input "28590"
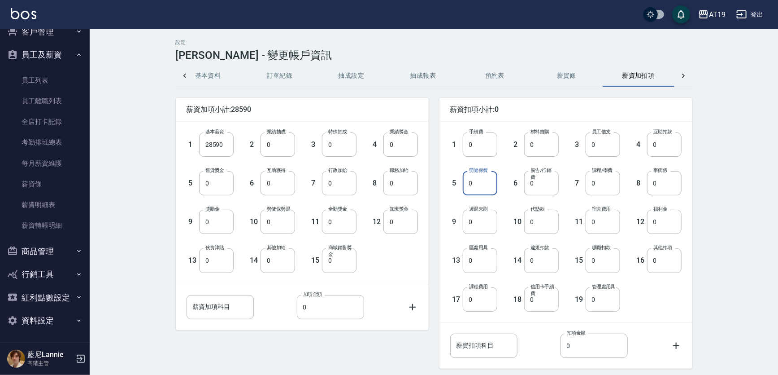
click at [481, 184] on input "0" at bounding box center [480, 183] width 35 height 24
drag, startPoint x: 481, startPoint y: 184, endPoint x: 468, endPoint y: 183, distance: 13.5
click at [468, 183] on input "0" at bounding box center [480, 183] width 35 height 24
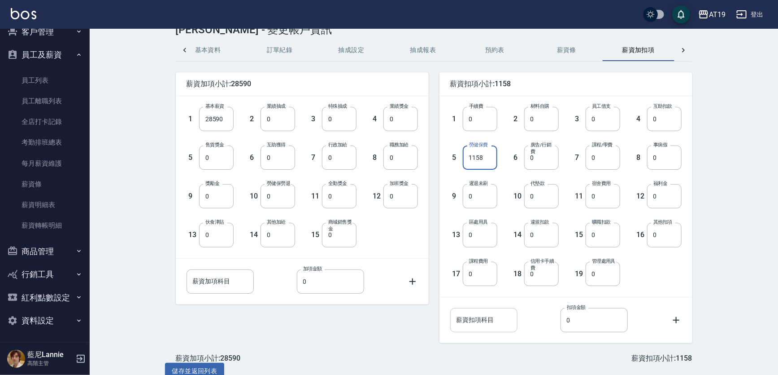
scroll to position [40, 0]
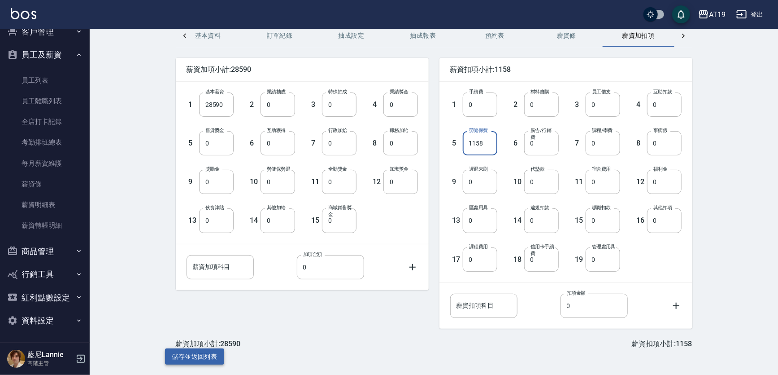
type input "1158"
click at [222, 353] on button "儲存並返回列表" at bounding box center [195, 356] width 60 height 17
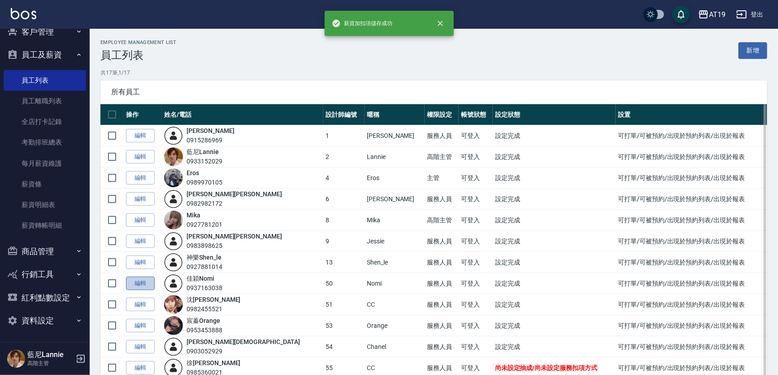
click at [148, 283] on link "編輯" at bounding box center [140, 283] width 29 height 14
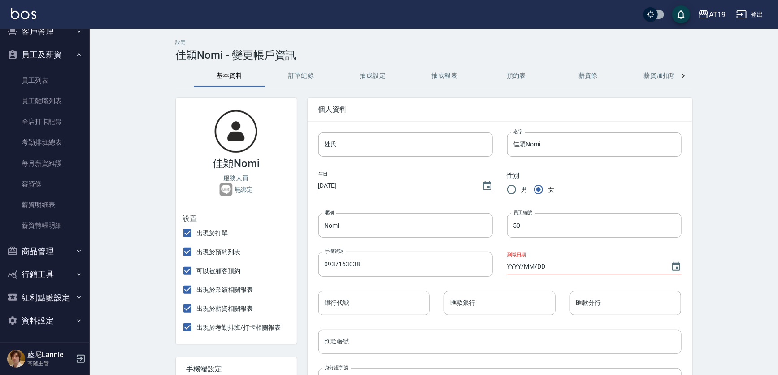
click at [669, 79] on button "薪資加扣項" at bounding box center [660, 76] width 72 height 22
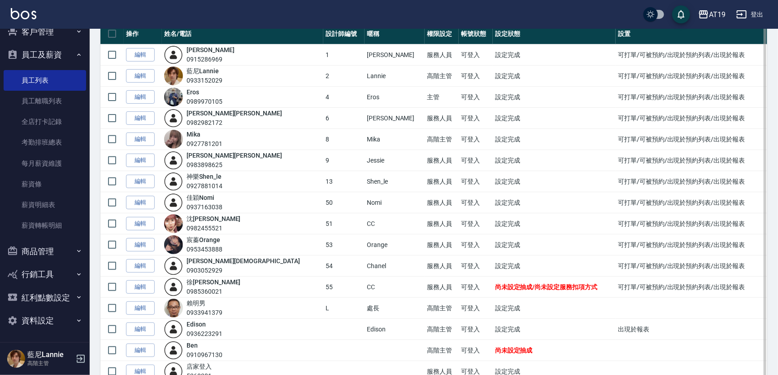
scroll to position [81, 0]
click at [152, 285] on link "編輯" at bounding box center [140, 286] width 29 height 14
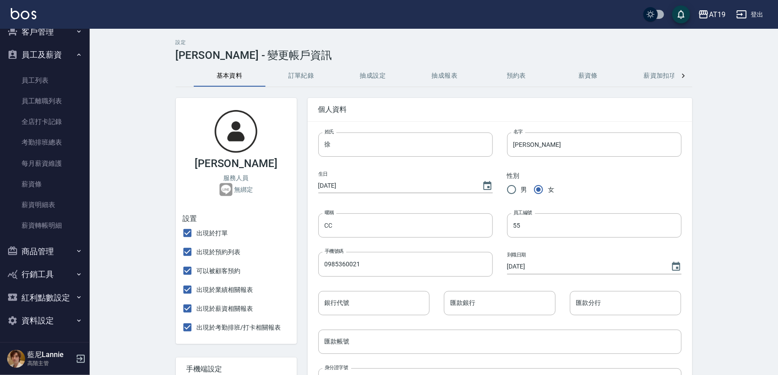
click at [659, 72] on button "薪資加扣項" at bounding box center [660, 76] width 72 height 22
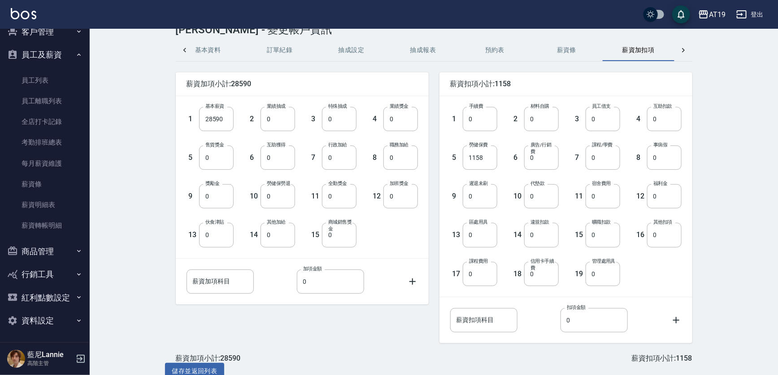
scroll to position [40, 0]
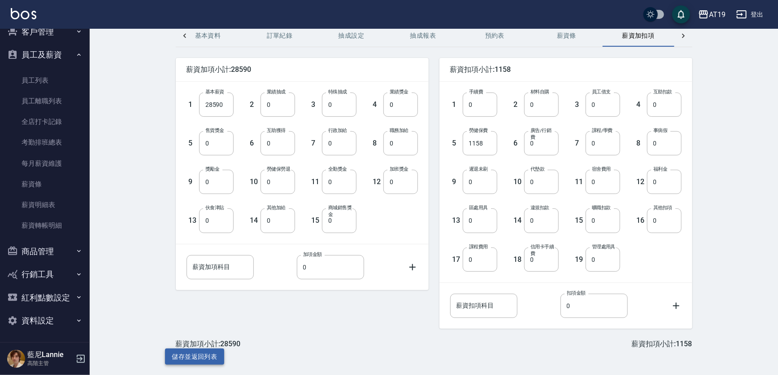
click at [198, 358] on button "儲存並返回列表" at bounding box center [195, 356] width 60 height 17
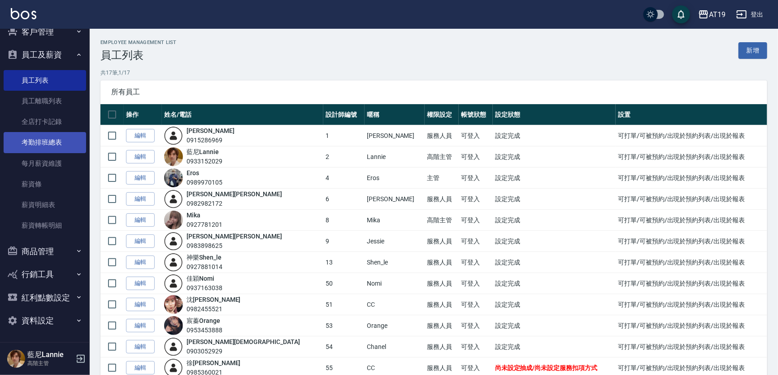
click at [54, 144] on link "考勤排班總表" at bounding box center [45, 142] width 83 height 21
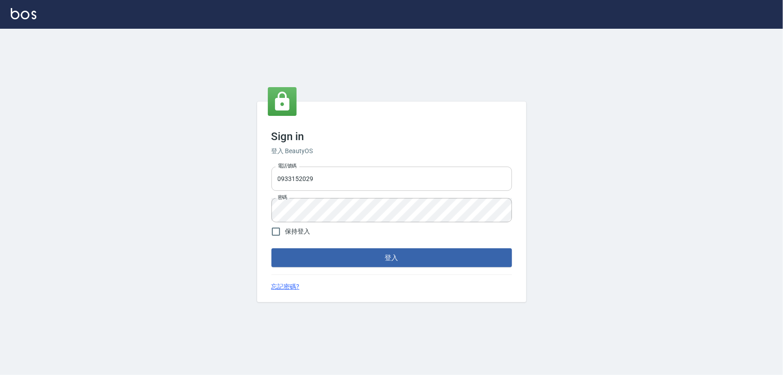
click at [330, 186] on input "0933152029" at bounding box center [391, 178] width 240 height 24
type input "5260381"
drag, startPoint x: 276, startPoint y: 232, endPoint x: 281, endPoint y: 246, distance: 14.8
click at [278, 232] on input "保持登入" at bounding box center [275, 231] width 19 height 19
checkbox input "true"
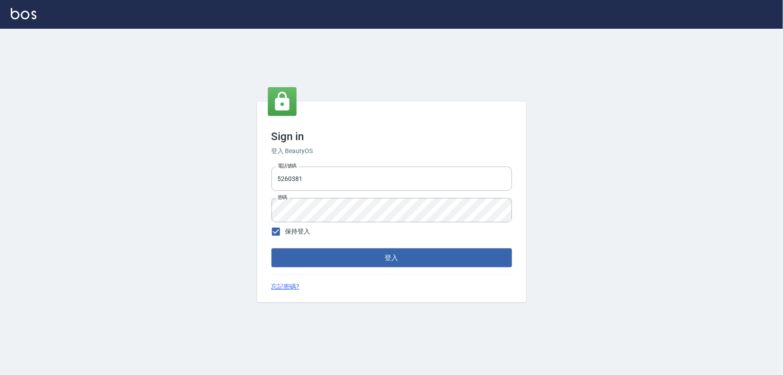
click at [322, 253] on button "登入" at bounding box center [391, 257] width 240 height 19
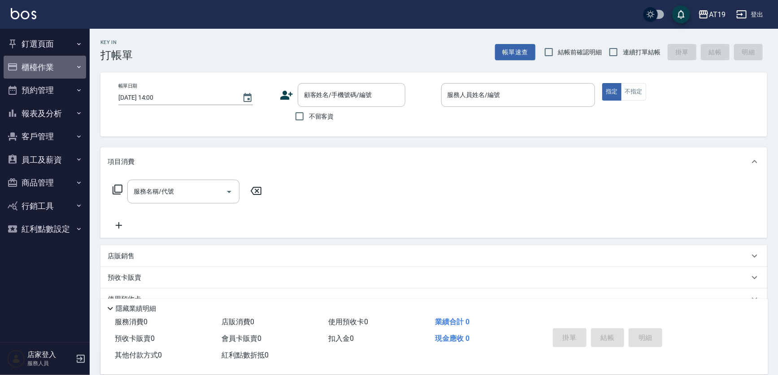
drag, startPoint x: 76, startPoint y: 67, endPoint x: 72, endPoint y: 118, distance: 51.3
click at [76, 69] on icon "button" at bounding box center [78, 66] width 7 height 7
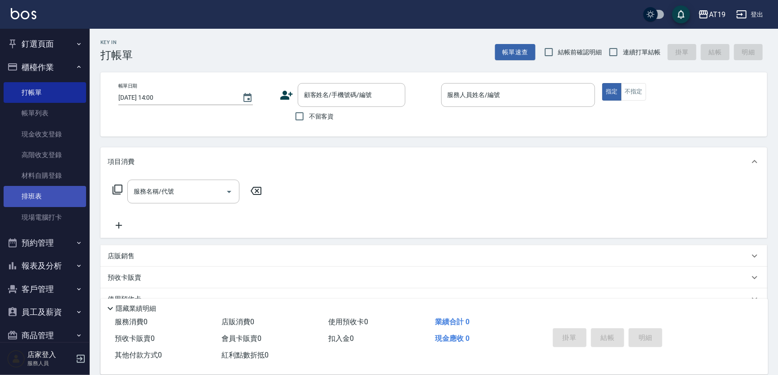
click at [63, 197] on link "排班表" at bounding box center [45, 196] width 83 height 21
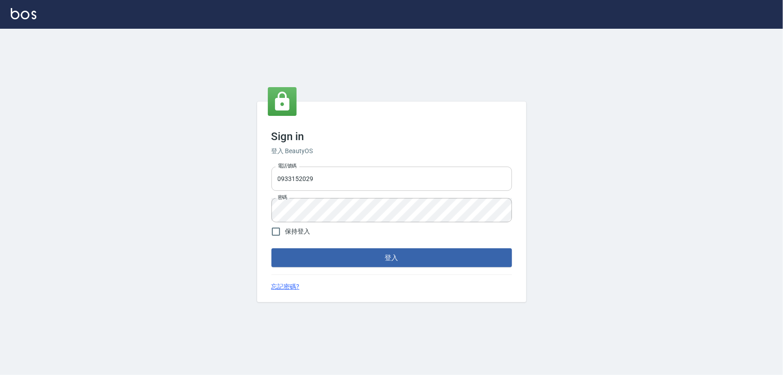
click at [323, 170] on input "0933152029" at bounding box center [391, 178] width 240 height 24
type input "5260381"
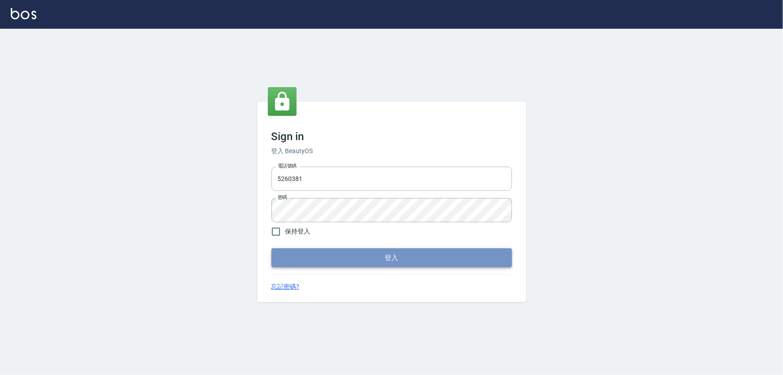
click at [327, 257] on button "登入" at bounding box center [391, 257] width 240 height 19
